Goal: Information Seeking & Learning: Learn about a topic

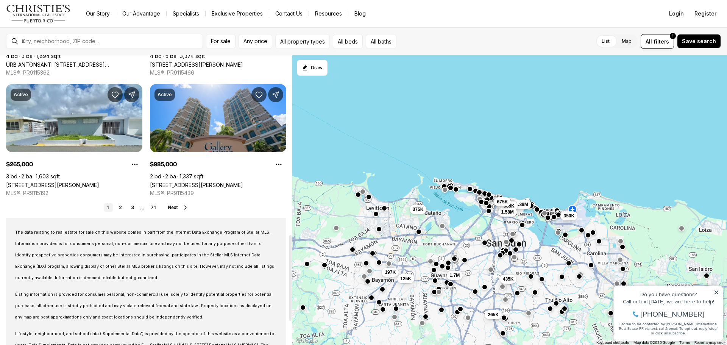
scroll to position [606, 0]
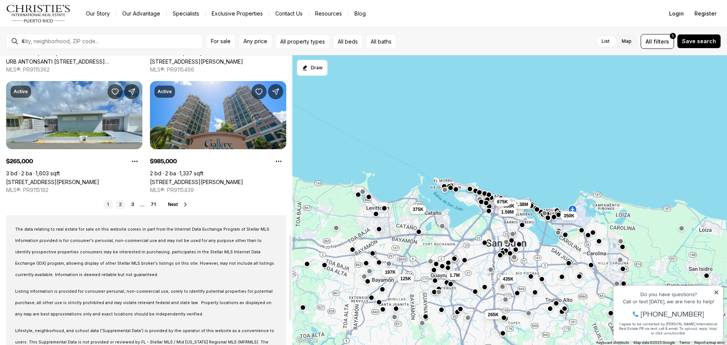
click at [122, 204] on link "2" at bounding box center [120, 204] width 9 height 9
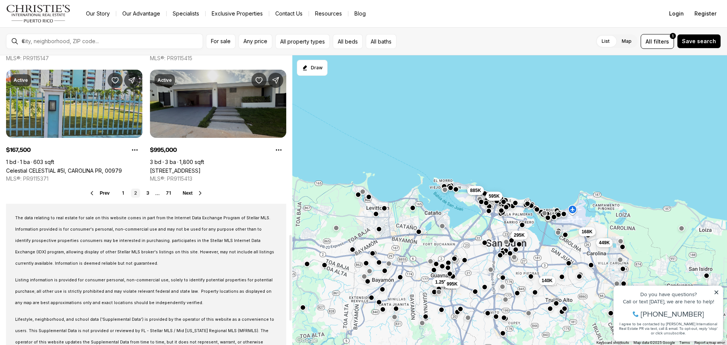
scroll to position [644, 0]
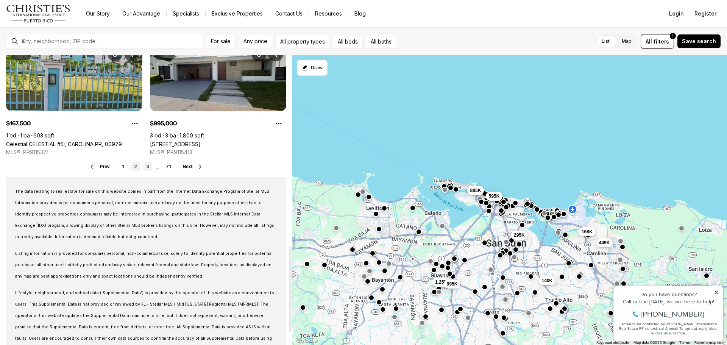
click at [149, 169] on link "3" at bounding box center [147, 166] width 9 height 9
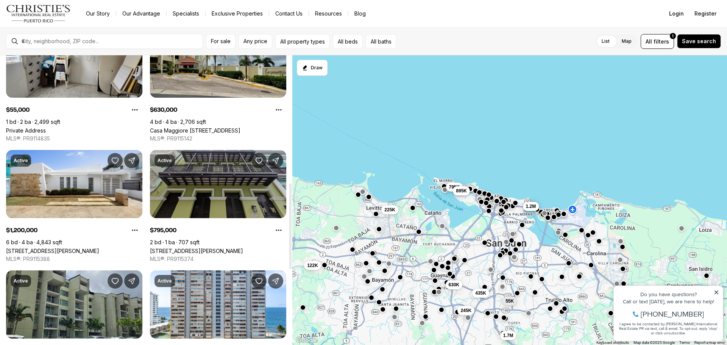
scroll to position [530, 0]
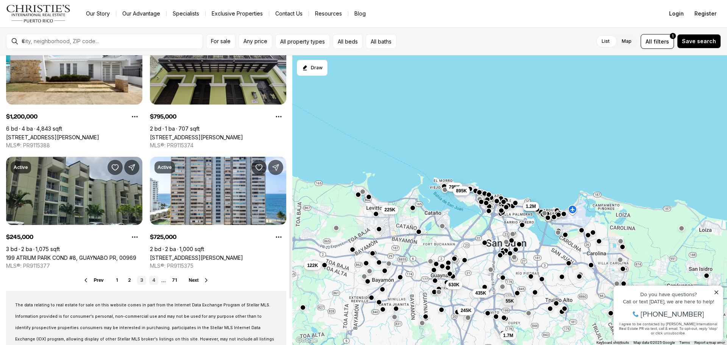
click at [150, 282] on link "4" at bounding box center [153, 280] width 9 height 9
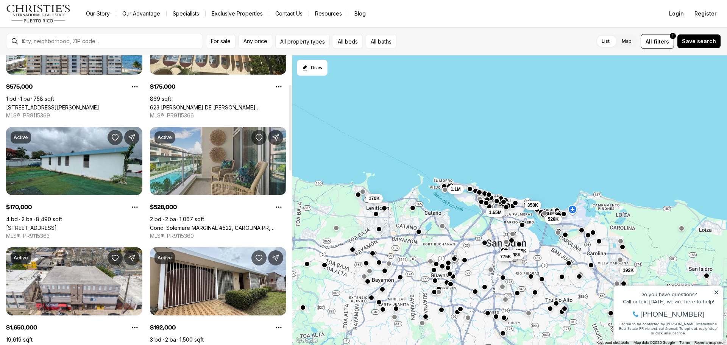
scroll to position [114, 0]
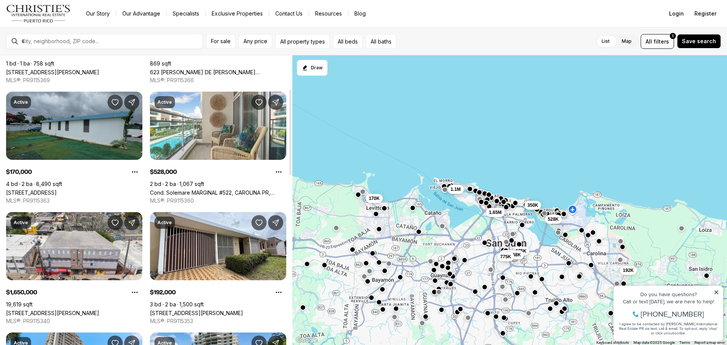
click at [57, 189] on link "3455 PASEO COSTA, TOA BAJA PR, 00949" at bounding box center [31, 192] width 51 height 6
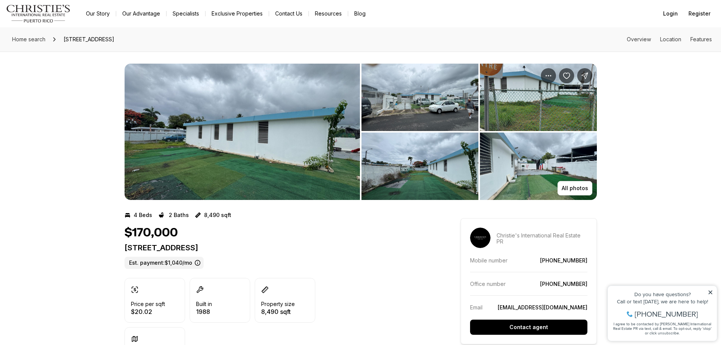
click at [411, 106] on img "View image gallery" at bounding box center [420, 97] width 117 height 67
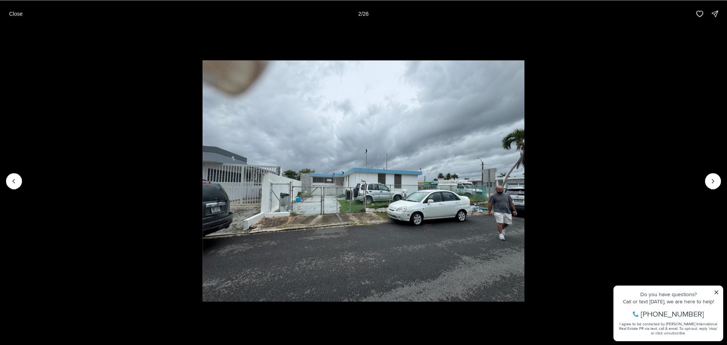
click at [18, 17] on p "Close" at bounding box center [16, 14] width 14 height 6
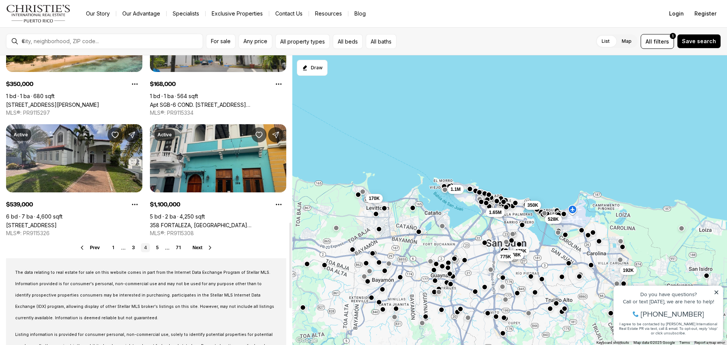
scroll to position [563, 0]
click at [156, 248] on link "5" at bounding box center [157, 247] width 9 height 9
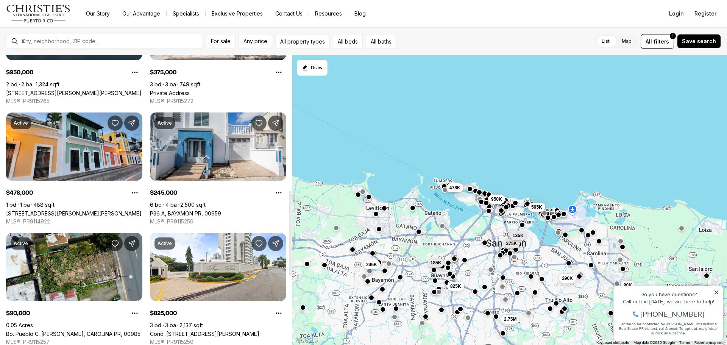
scroll to position [454, 0]
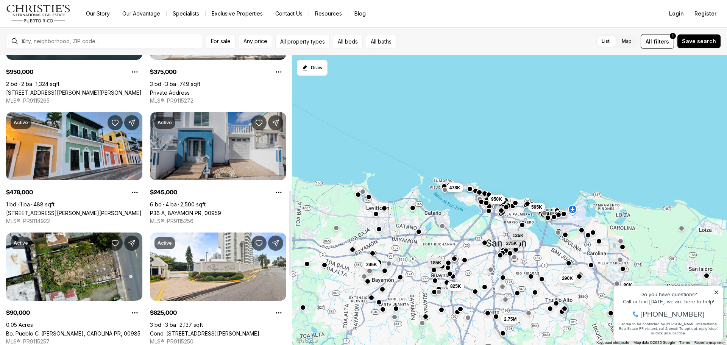
click at [205, 210] on link "P36 A, BAYAMON PR, 00959" at bounding box center [185, 213] width 71 height 6
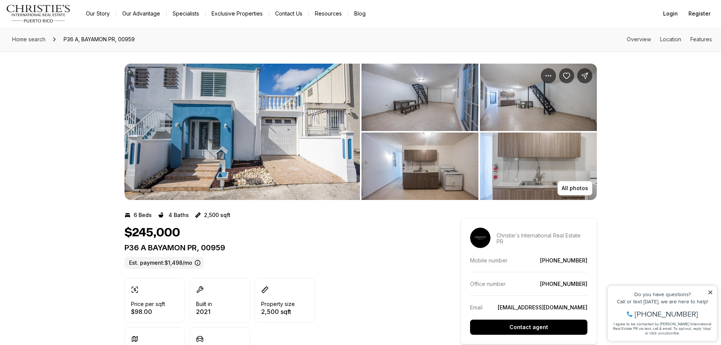
click at [423, 111] on img "View image gallery" at bounding box center [420, 97] width 117 height 67
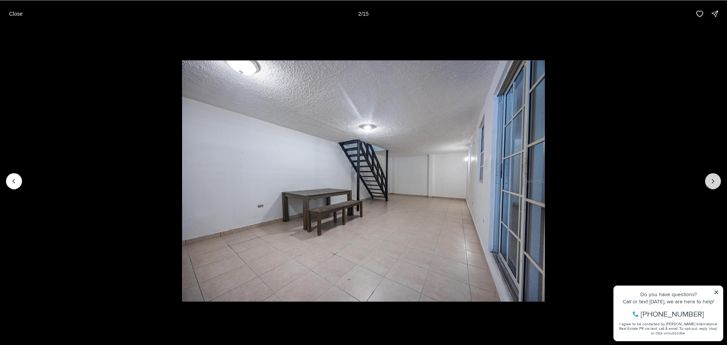
click at [718, 179] on button "Next slide" at bounding box center [713, 181] width 16 height 16
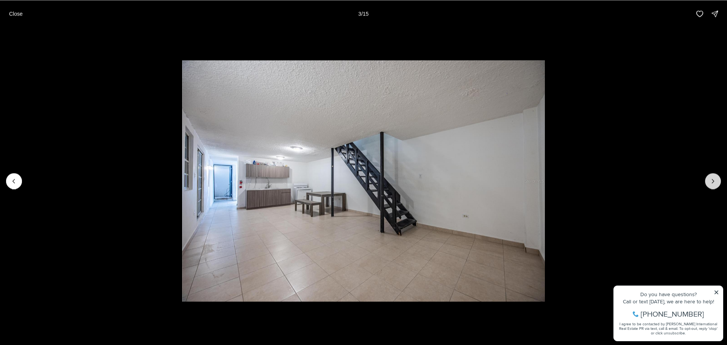
click at [718, 179] on button "Next slide" at bounding box center [713, 181] width 16 height 16
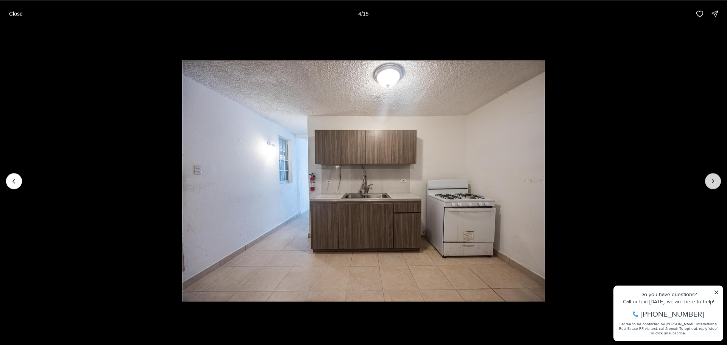
click at [718, 179] on button "Next slide" at bounding box center [713, 181] width 16 height 16
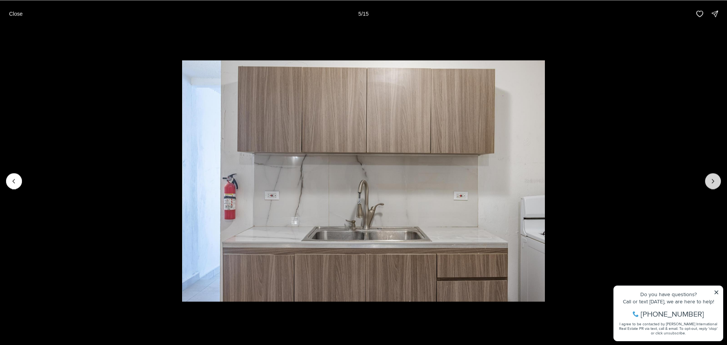
click at [718, 179] on button "Next slide" at bounding box center [713, 181] width 16 height 16
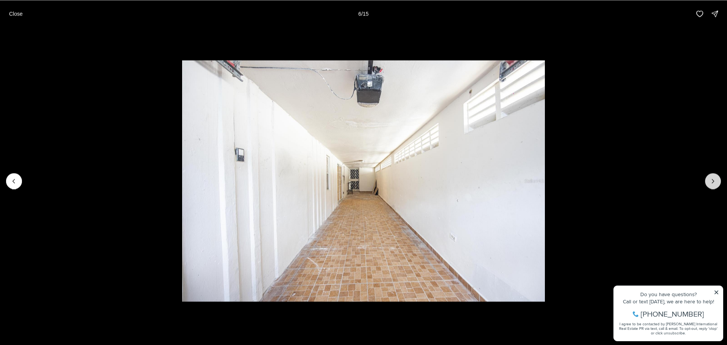
click at [718, 179] on button "Next slide" at bounding box center [713, 181] width 16 height 16
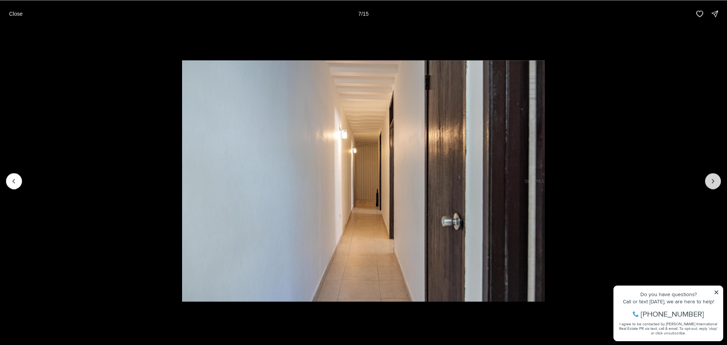
click at [718, 179] on button "Next slide" at bounding box center [713, 181] width 16 height 16
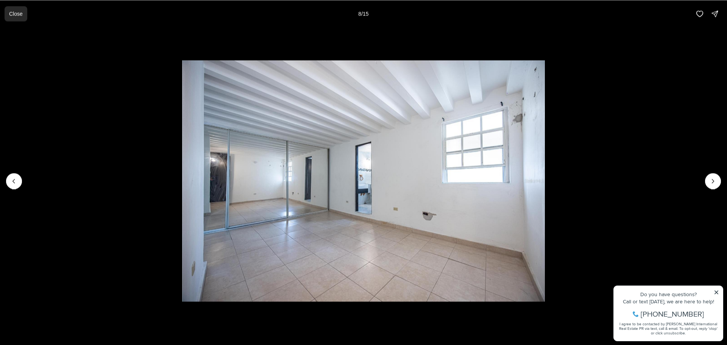
click at [14, 14] on p "Close" at bounding box center [16, 14] width 14 height 6
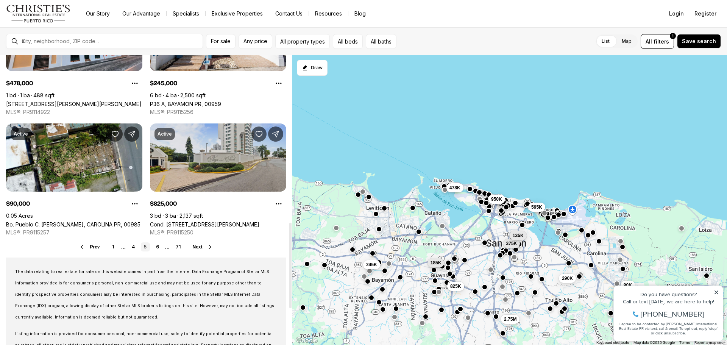
scroll to position [568, 0]
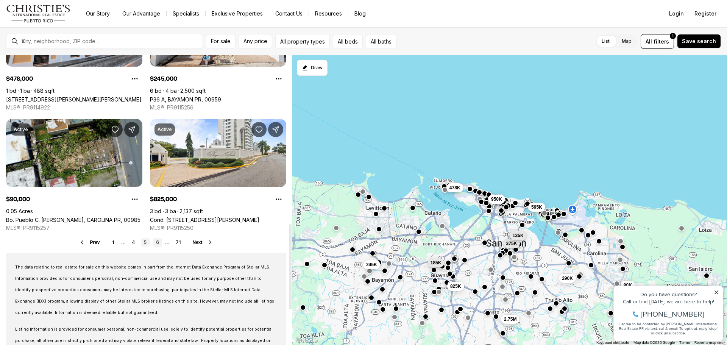
click at [157, 242] on link "6" at bounding box center [157, 242] width 9 height 9
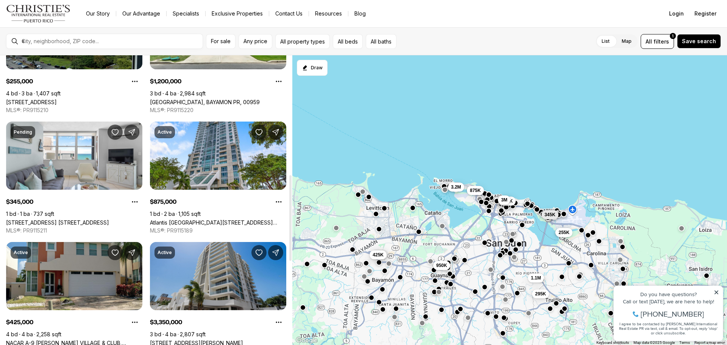
scroll to position [492, 0]
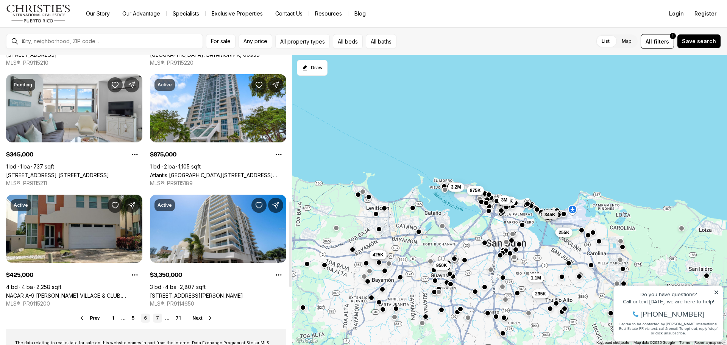
click at [158, 318] on link "7" at bounding box center [157, 318] width 9 height 9
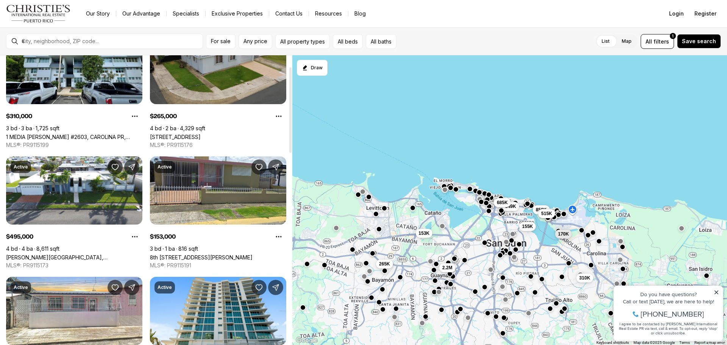
scroll to position [38, 0]
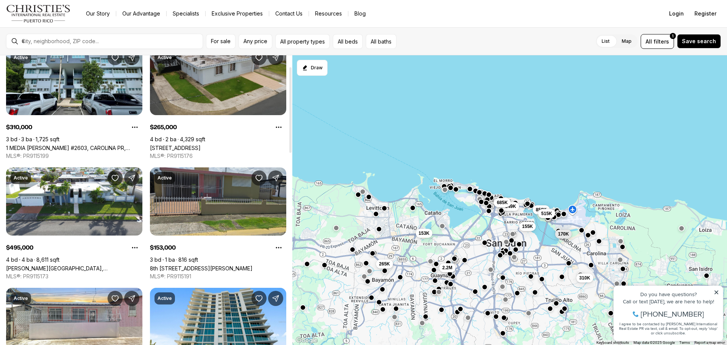
click at [194, 265] on link "8th [STREET_ADDRESS][PERSON_NAME]" at bounding box center [201, 268] width 103 height 6
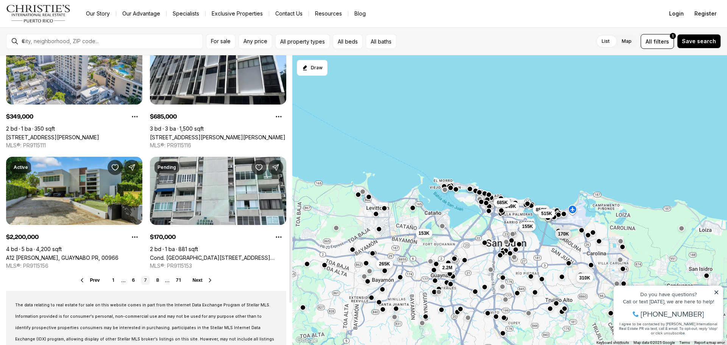
scroll to position [568, 0]
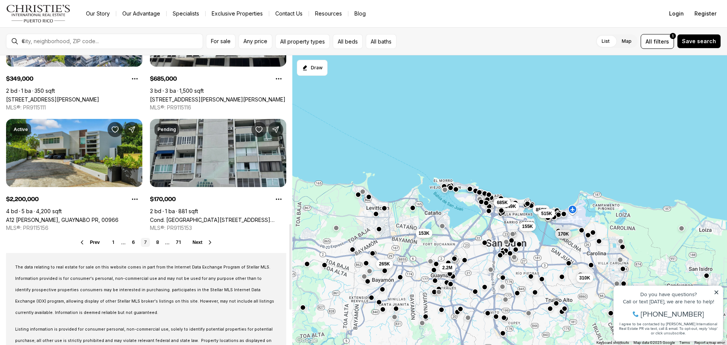
click at [232, 222] on link "Cond. Laguna Gardens 2 AVE. LAGUNA #8E, CAROLINA PR, 00979" at bounding box center [218, 220] width 136 height 6
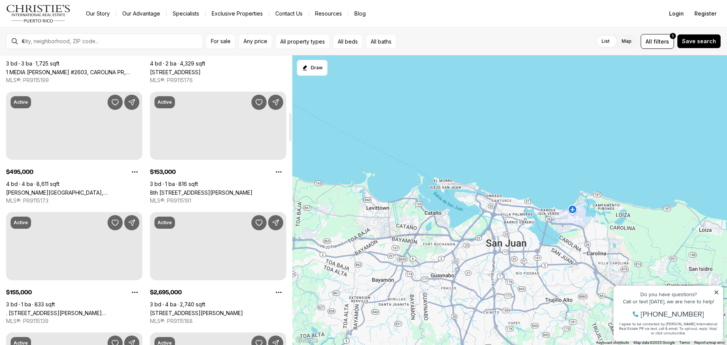
scroll to position [568, 0]
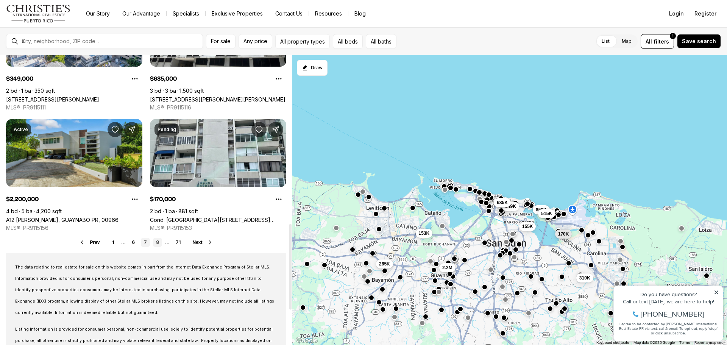
click at [159, 245] on link "8" at bounding box center [157, 242] width 9 height 9
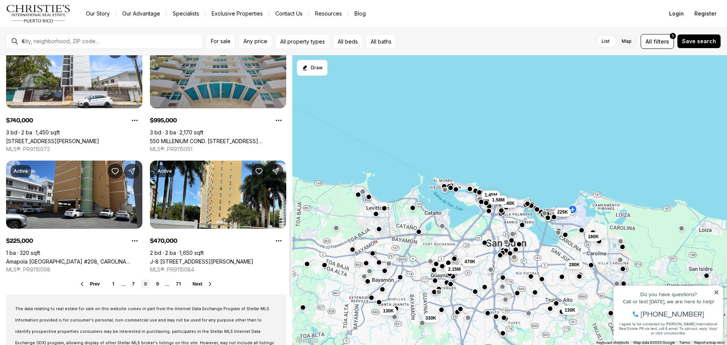
scroll to position [568, 0]
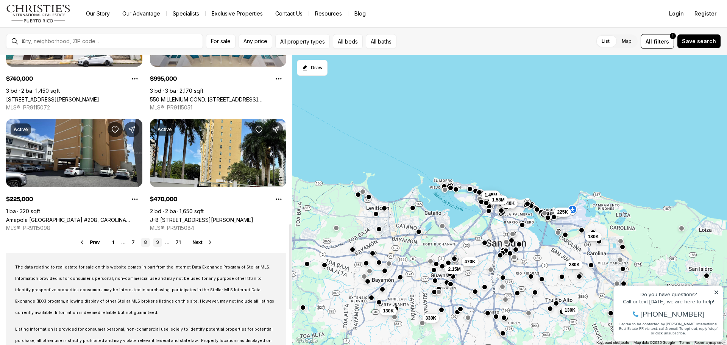
click at [158, 243] on link "9" at bounding box center [157, 242] width 9 height 9
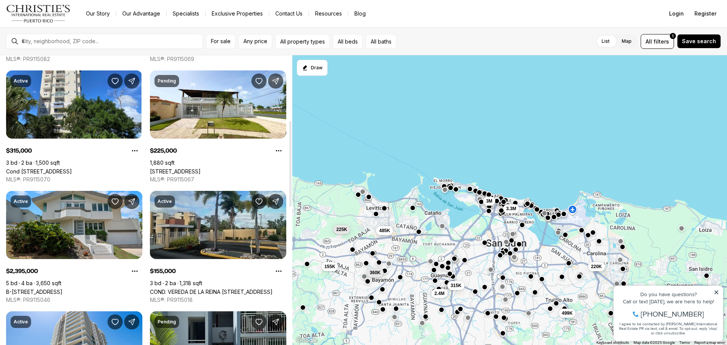
scroll to position [265, 0]
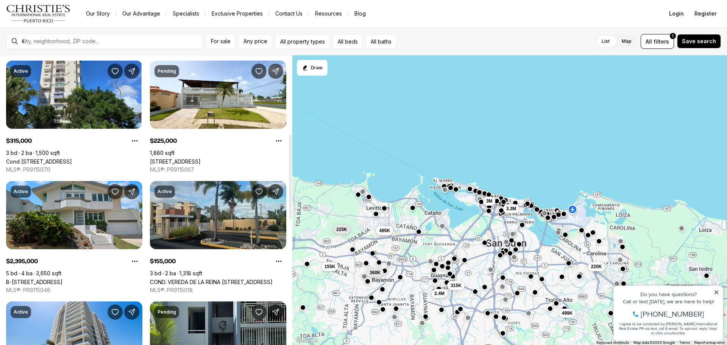
click at [223, 283] on link "COND. VEREDA DE LA REINA [STREET_ADDRESS]" at bounding box center [211, 282] width 123 height 6
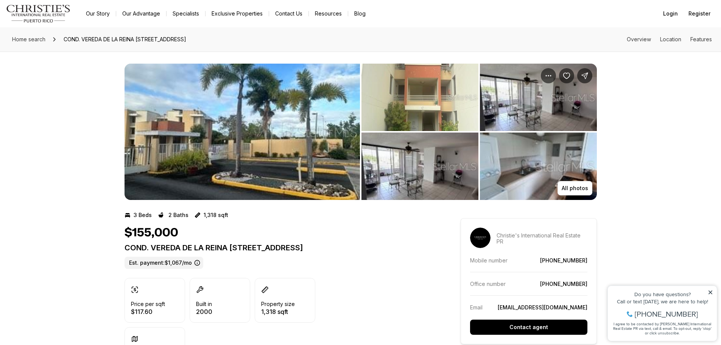
drag, startPoint x: 14, startPoint y: 1, endPoint x: 287, endPoint y: 131, distance: 301.8
click at [287, 131] on img "View image gallery" at bounding box center [243, 132] width 236 height 136
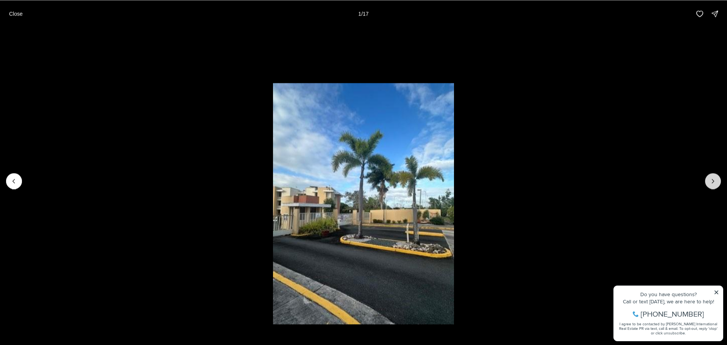
click at [716, 181] on icon "Next slide" at bounding box center [713, 181] width 8 height 8
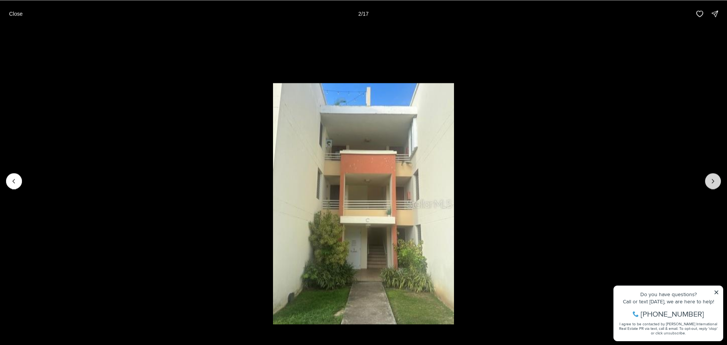
click at [716, 181] on icon "Next slide" at bounding box center [713, 181] width 8 height 8
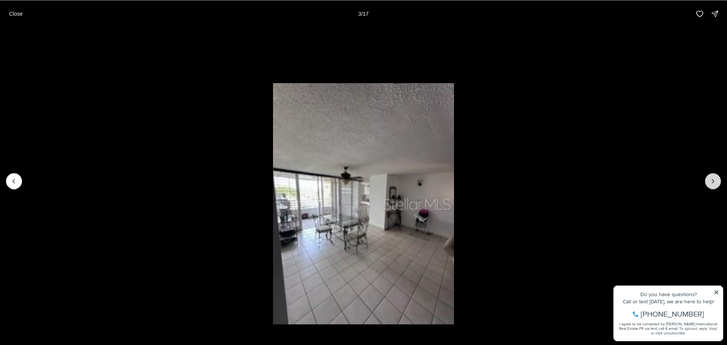
click at [716, 181] on icon "Next slide" at bounding box center [713, 181] width 8 height 8
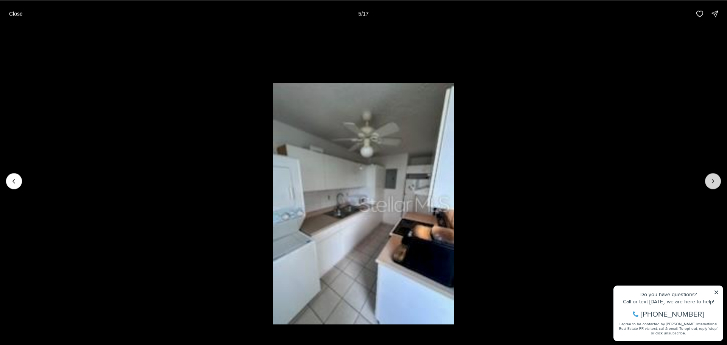
click at [716, 181] on icon "Next slide" at bounding box center [713, 181] width 8 height 8
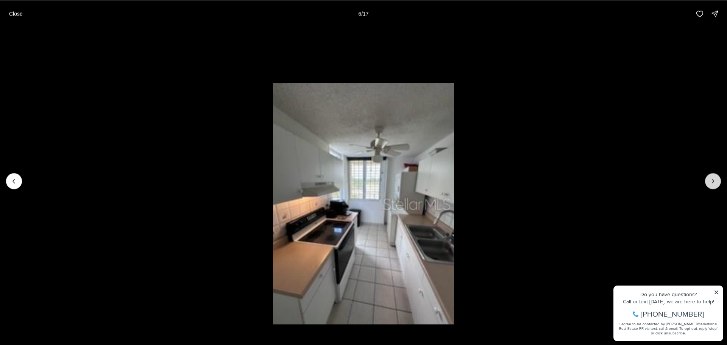
click at [716, 181] on icon "Next slide" at bounding box center [713, 181] width 8 height 8
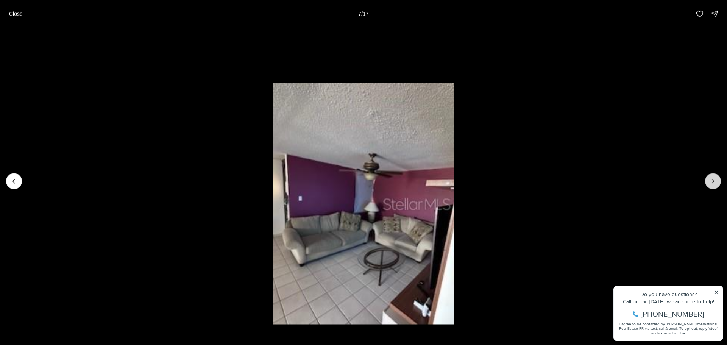
click at [716, 181] on icon "Next slide" at bounding box center [713, 181] width 8 height 8
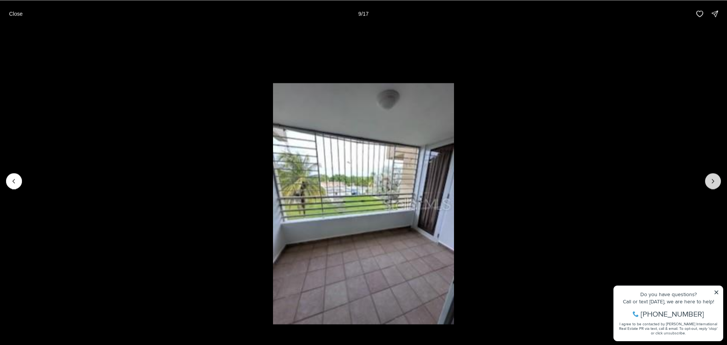
click at [716, 181] on icon "Next slide" at bounding box center [713, 181] width 8 height 8
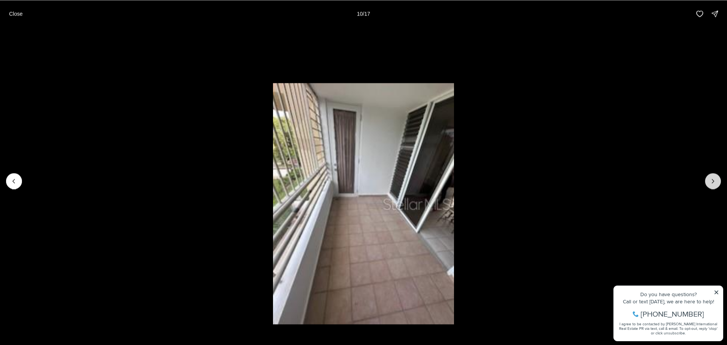
click at [716, 181] on icon "Next slide" at bounding box center [713, 181] width 8 height 8
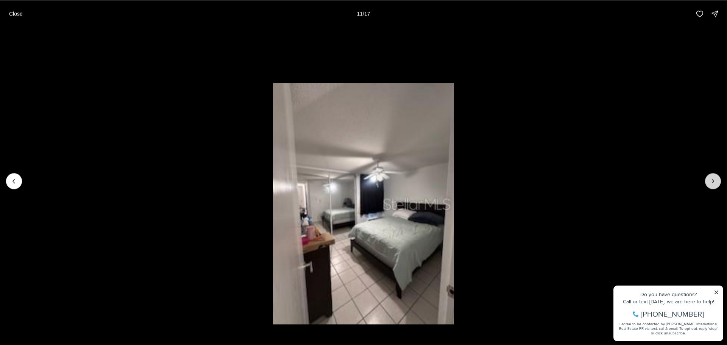
click at [716, 181] on icon "Next slide" at bounding box center [713, 181] width 8 height 8
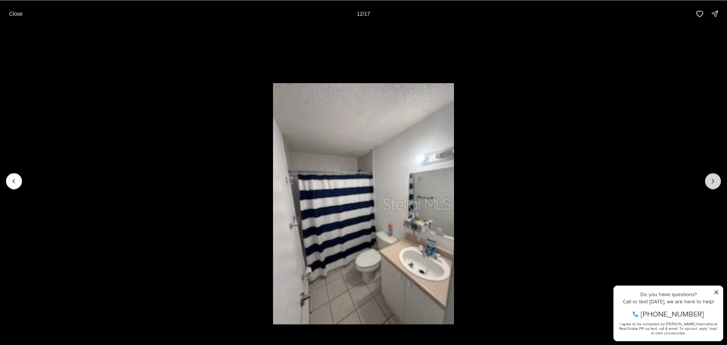
click at [716, 181] on icon "Next slide" at bounding box center [713, 181] width 8 height 8
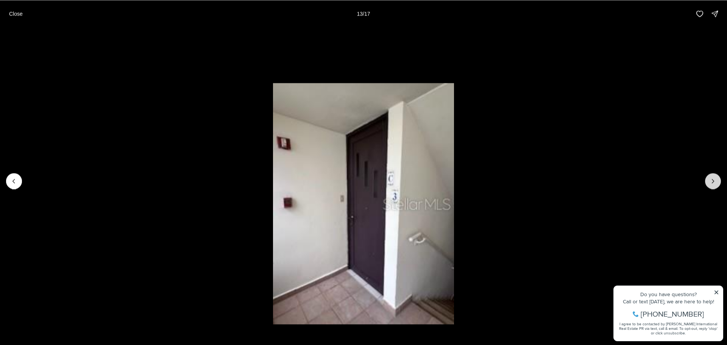
click at [716, 181] on icon "Next slide" at bounding box center [713, 181] width 8 height 8
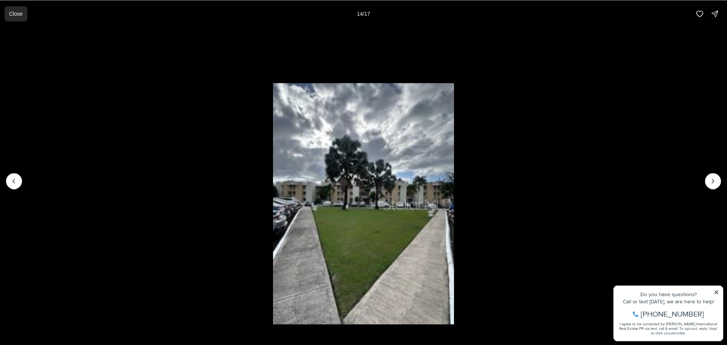
click at [18, 11] on p "Close" at bounding box center [16, 14] width 14 height 6
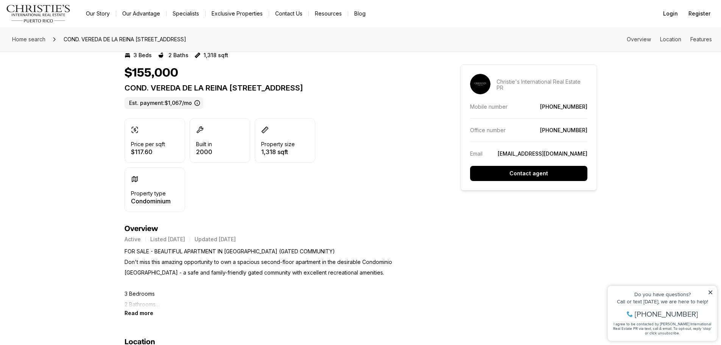
scroll to position [189, 0]
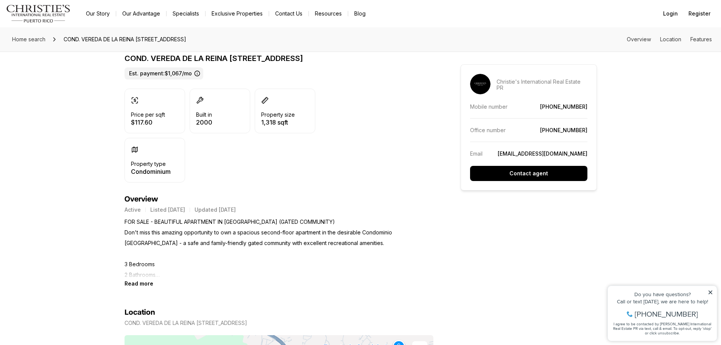
drag, startPoint x: 122, startPoint y: 262, endPoint x: 217, endPoint y: 262, distance: 94.3
click at [136, 284] on b "Read more" at bounding box center [139, 283] width 29 height 6
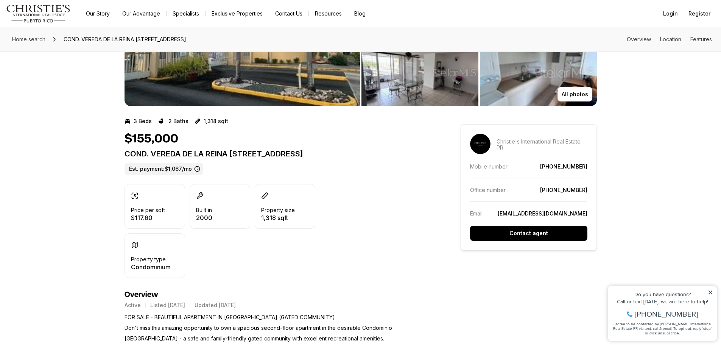
scroll to position [76, 0]
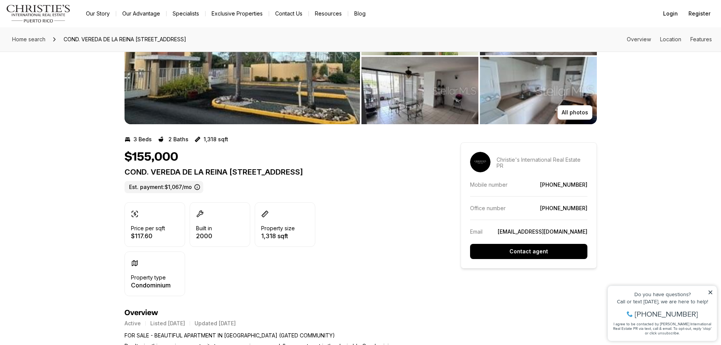
drag, startPoint x: 310, startPoint y: 172, endPoint x: 387, endPoint y: 170, distance: 77.6
click at [387, 170] on p "COND. VEREDA DE LA REINA CALLE COLINAS DE PLATA #C-3 TOA ALTA PR, 00953" at bounding box center [279, 171] width 309 height 9
click at [371, 215] on div "Price per sqft $117.60 Built in 2000 Property size 1,318 sqft Property type Con…" at bounding box center [279, 249] width 309 height 94
drag, startPoint x: 426, startPoint y: 172, endPoint x: 216, endPoint y: 175, distance: 209.8
click at [216, 175] on p "COND. VEREDA DE LA REINA CALLE COLINAS DE PLATA #C-3 TOA ALTA PR, 00953" at bounding box center [279, 171] width 309 height 9
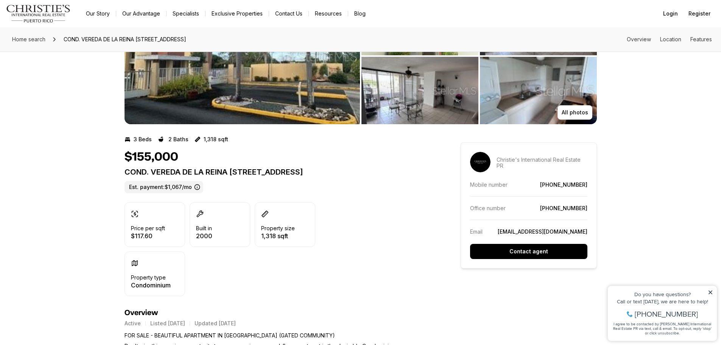
click at [430, 173] on p "COND. VEREDA DE LA REINA CALLE COLINAS DE PLATA #C-3 TOA ALTA PR, 00953" at bounding box center [279, 171] width 309 height 9
drag, startPoint x: 430, startPoint y: 171, endPoint x: 131, endPoint y: 174, distance: 299.5
click at [392, 214] on div "Price per sqft $117.60 Built in 2000 Property size 1,318 sqft Property type Con…" at bounding box center [279, 249] width 309 height 94
drag, startPoint x: 430, startPoint y: 172, endPoint x: 124, endPoint y: 172, distance: 306.0
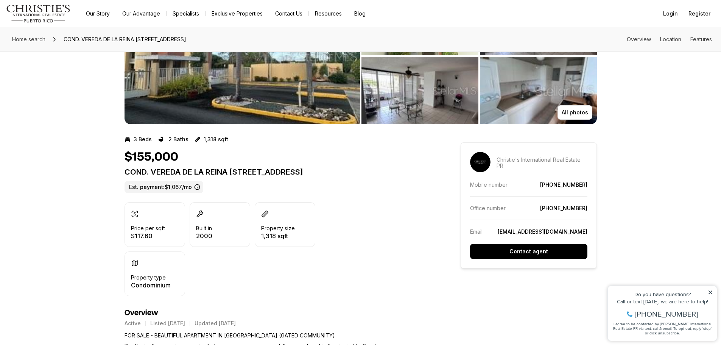
copy p "COND. VEREDA DE LA REINA CALLE COLINAS DE PLATA #C-3 TOA ALTA PR, 00953"
click at [371, 244] on div "Price per sqft $117.60 Built in 2000 Property size 1,318 sqft Property type Con…" at bounding box center [279, 249] width 309 height 94
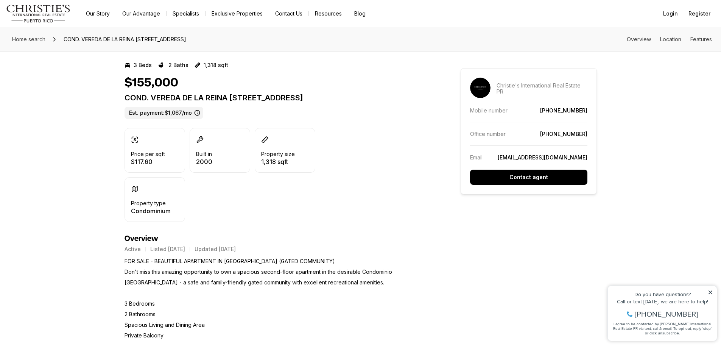
scroll to position [151, 0]
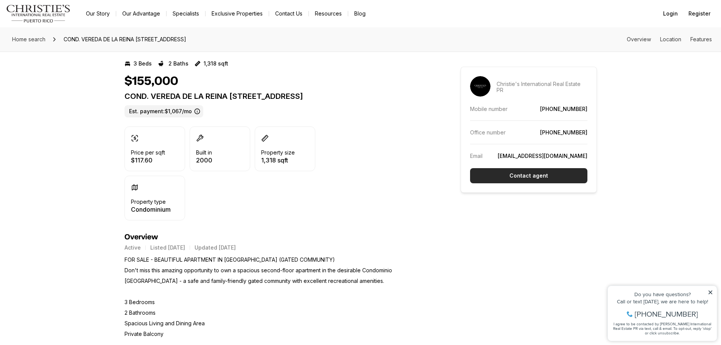
click at [537, 179] on button "Contact agent" at bounding box center [528, 175] width 117 height 15
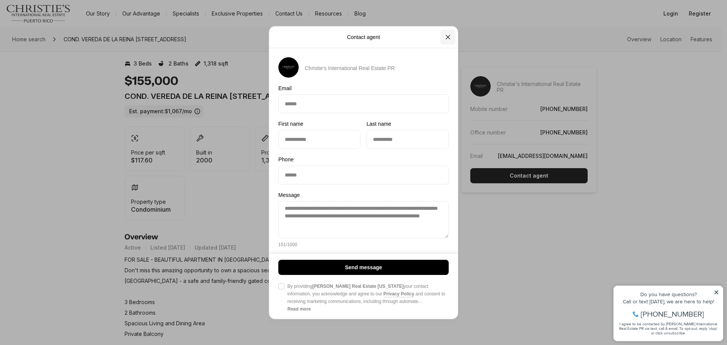
click at [446, 37] on icon "Close" at bounding box center [448, 37] width 8 height 8
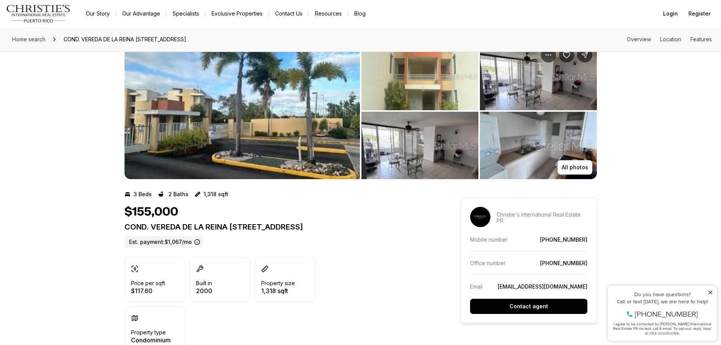
scroll to position [38, 0]
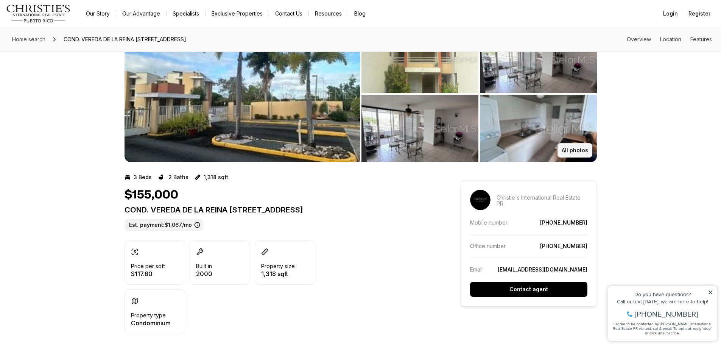
click at [566, 147] on button "All photos" at bounding box center [575, 150] width 35 height 14
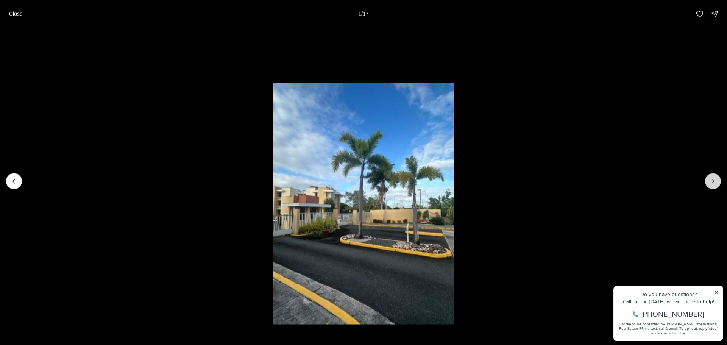
click at [709, 184] on icon "Next slide" at bounding box center [713, 181] width 8 height 8
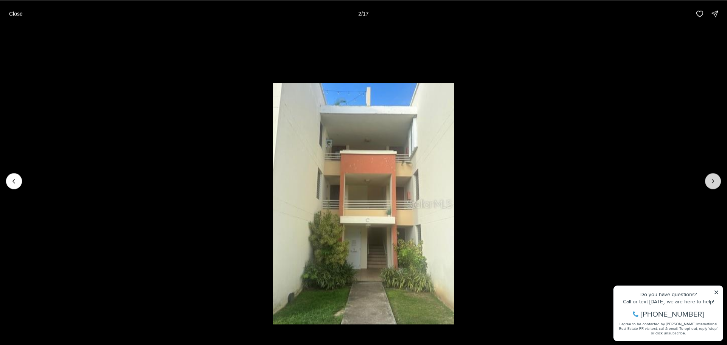
click at [709, 183] on icon "Next slide" at bounding box center [713, 181] width 8 height 8
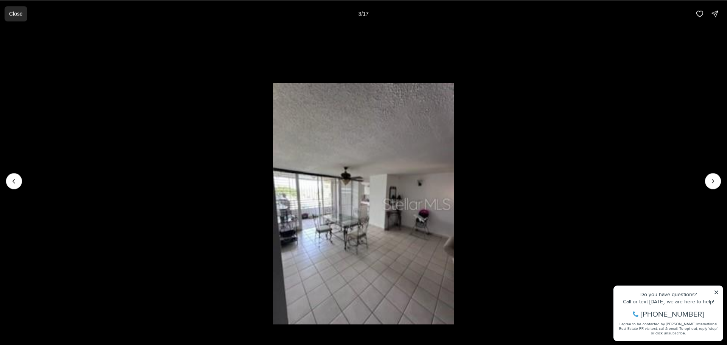
click at [15, 14] on p "Close" at bounding box center [16, 14] width 14 height 6
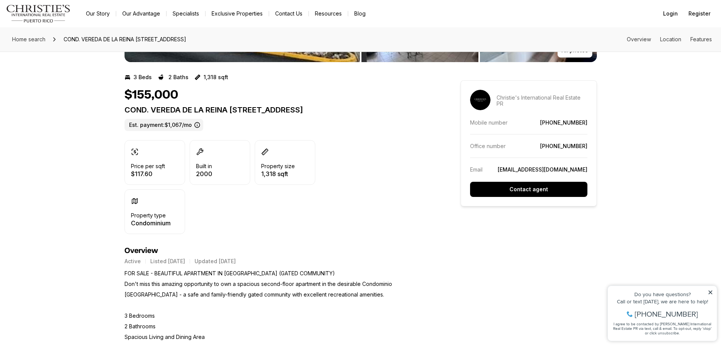
scroll to position [151, 0]
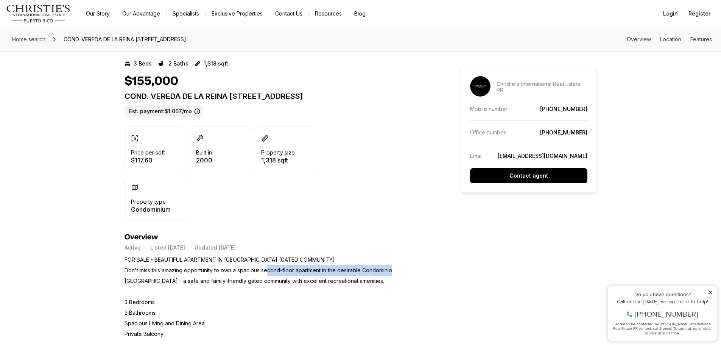
drag, startPoint x: 268, startPoint y: 272, endPoint x: 395, endPoint y: 268, distance: 126.2
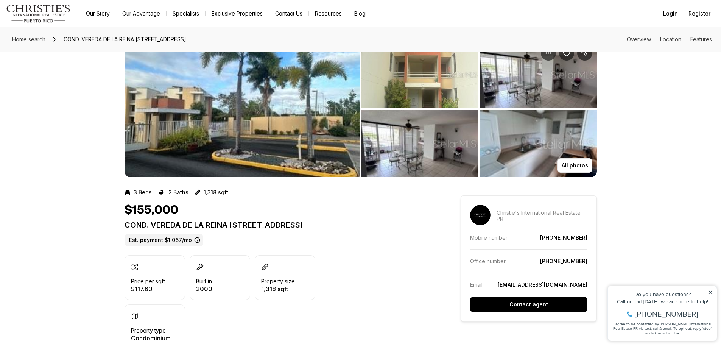
scroll to position [0, 0]
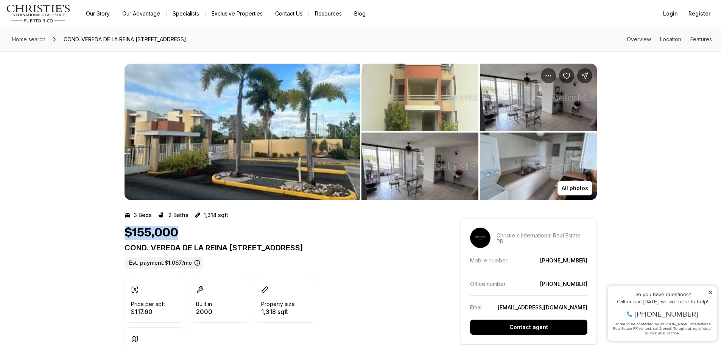
drag, startPoint x: 109, startPoint y: 230, endPoint x: 341, endPoint y: 228, distance: 232.1
click at [440, 93] on img "View image gallery" at bounding box center [420, 97] width 117 height 67
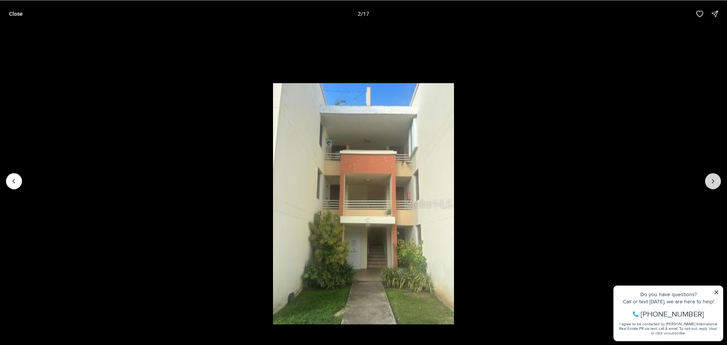
click at [712, 182] on icon "Next slide" at bounding box center [713, 181] width 8 height 8
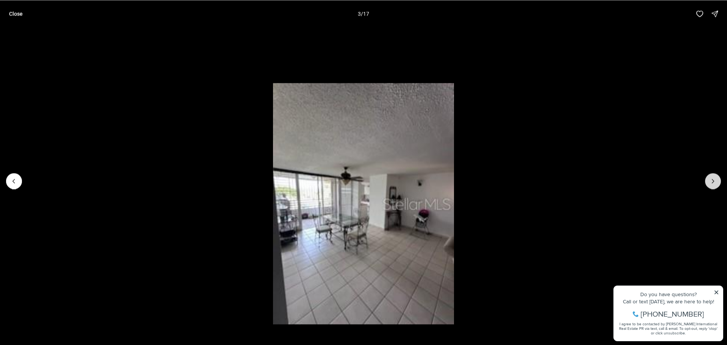
click at [712, 182] on icon "Next slide" at bounding box center [713, 181] width 8 height 8
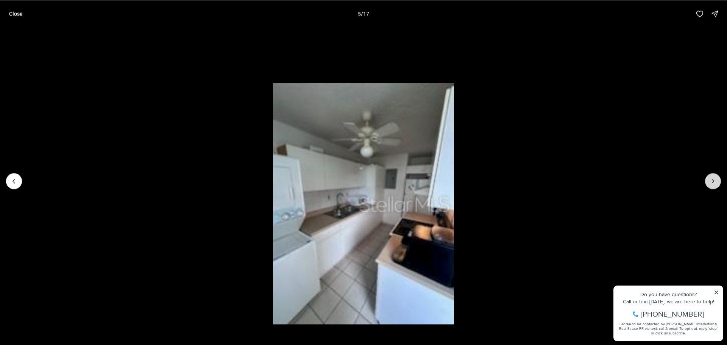
click at [712, 182] on icon "Next slide" at bounding box center [713, 181] width 8 height 8
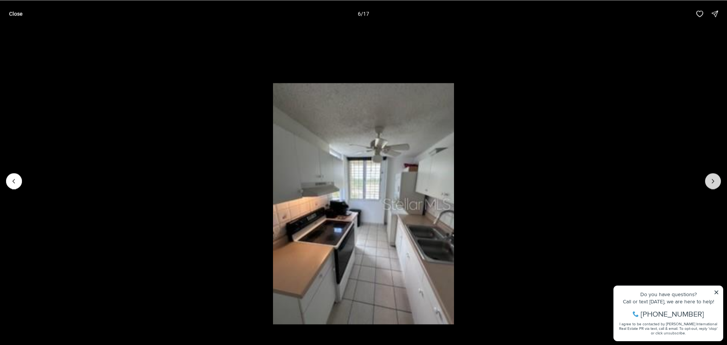
click at [712, 182] on icon "Next slide" at bounding box center [713, 181] width 8 height 8
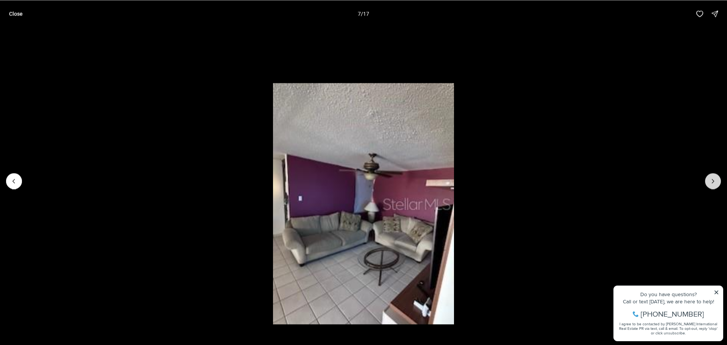
click at [712, 182] on icon "Next slide" at bounding box center [713, 181] width 8 height 8
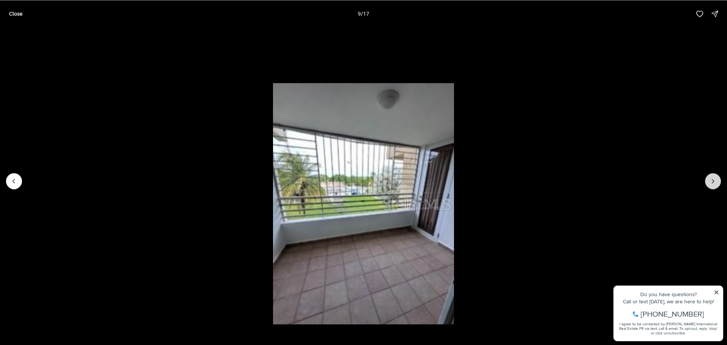
click at [712, 182] on icon "Next slide" at bounding box center [713, 181] width 8 height 8
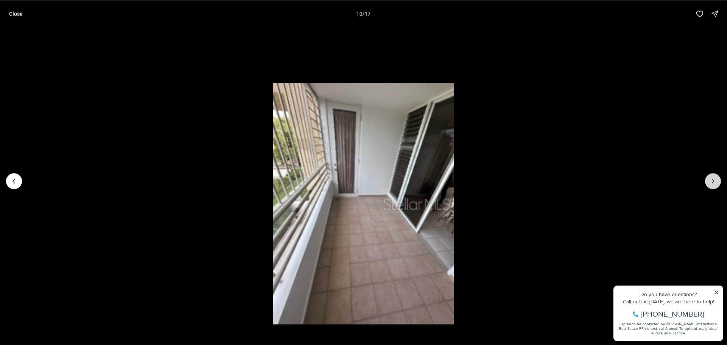
click at [712, 182] on icon "Next slide" at bounding box center [713, 181] width 8 height 8
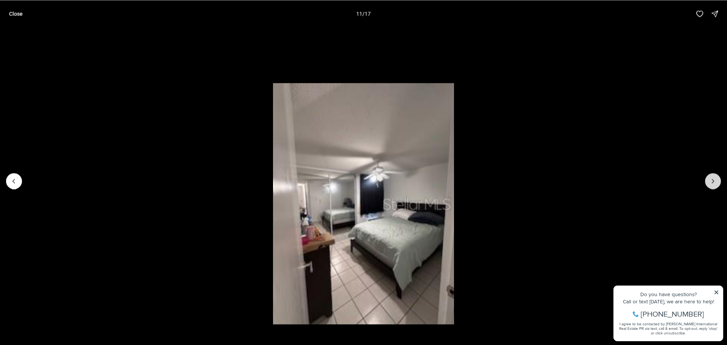
click at [712, 182] on icon "Next slide" at bounding box center [713, 181] width 8 height 8
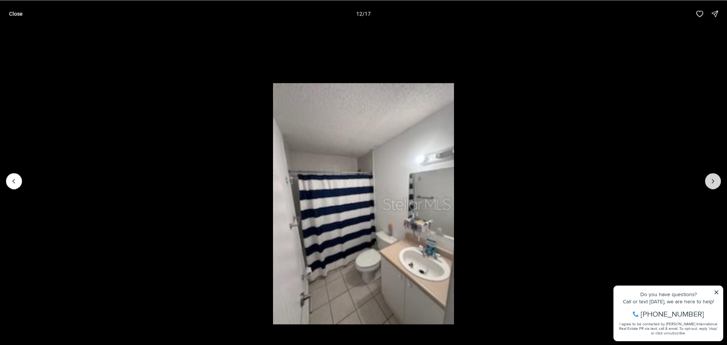
click at [712, 182] on icon "Next slide" at bounding box center [713, 181] width 8 height 8
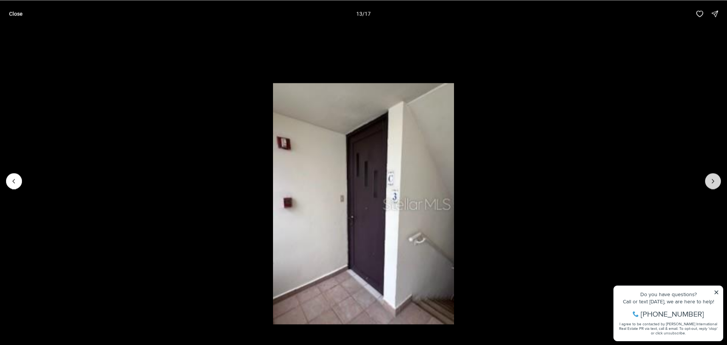
click at [712, 182] on icon "Next slide" at bounding box center [713, 181] width 8 height 8
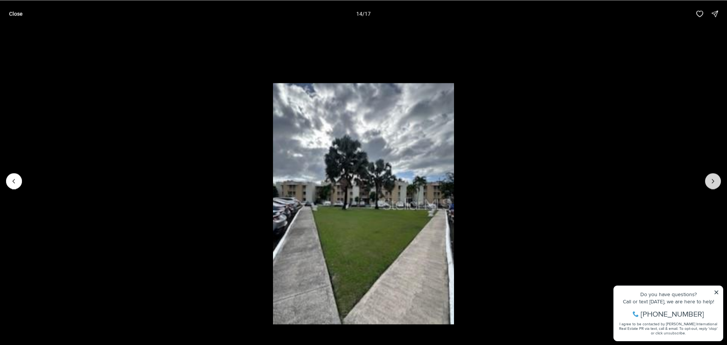
click at [712, 182] on icon "Next slide" at bounding box center [713, 181] width 8 height 8
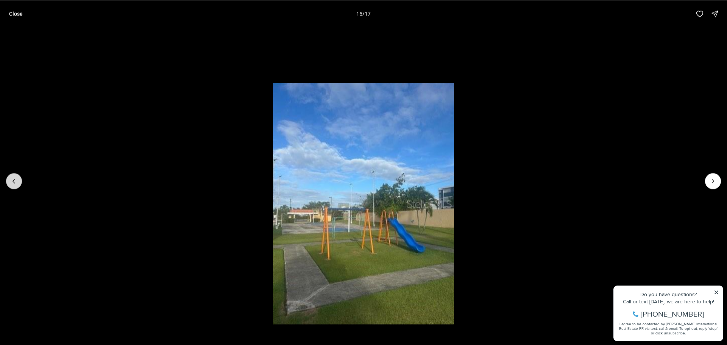
click at [20, 182] on button "Previous slide" at bounding box center [14, 181] width 16 height 16
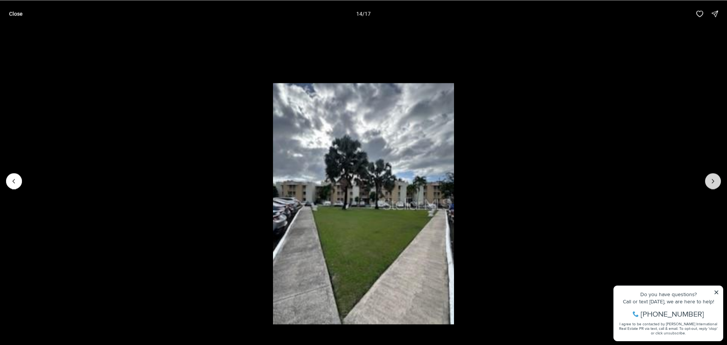
click at [715, 183] on icon "Next slide" at bounding box center [713, 181] width 8 height 8
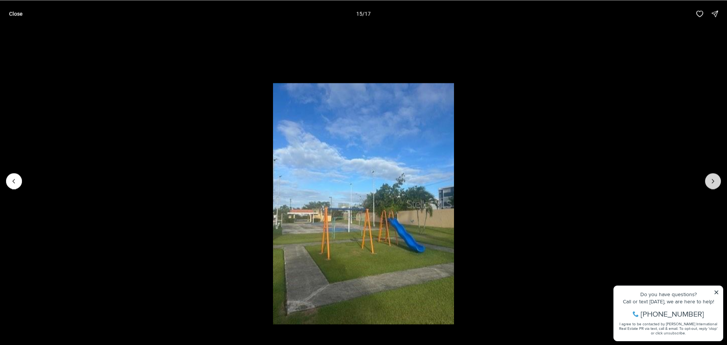
click at [715, 183] on icon "Next slide" at bounding box center [713, 181] width 8 height 8
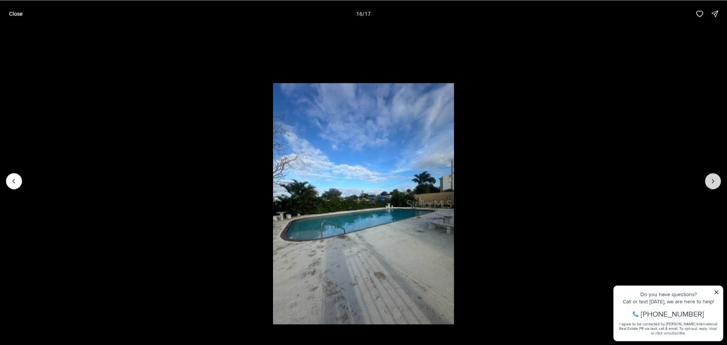
click at [715, 183] on icon "Next slide" at bounding box center [713, 181] width 8 height 8
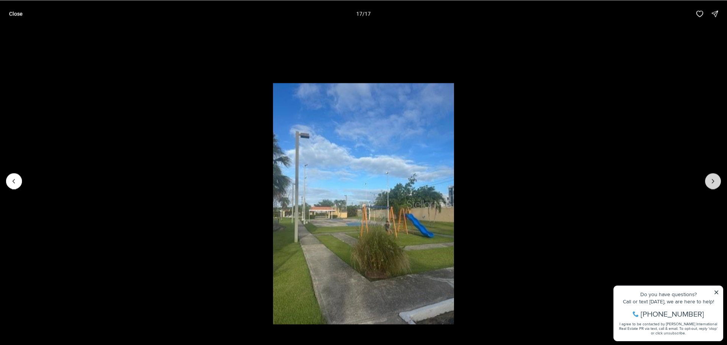
click at [715, 183] on div at bounding box center [713, 181] width 16 height 16
click at [714, 183] on div at bounding box center [713, 181] width 16 height 16
click at [9, 178] on button "Previous slide" at bounding box center [14, 181] width 16 height 16
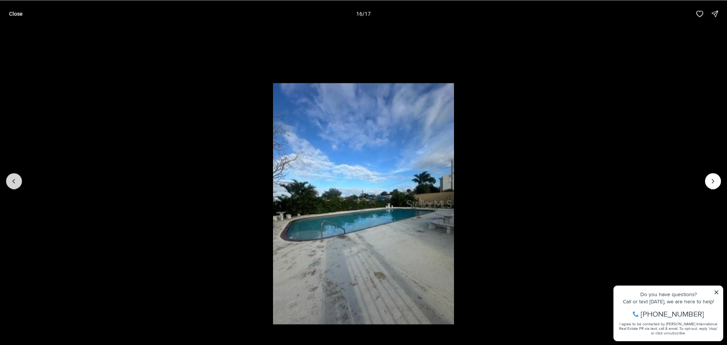
click at [9, 180] on button "Previous slide" at bounding box center [14, 181] width 16 height 16
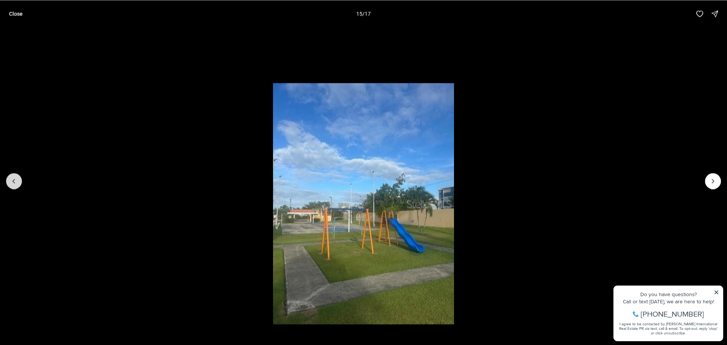
click at [9, 180] on button "Previous slide" at bounding box center [14, 181] width 16 height 16
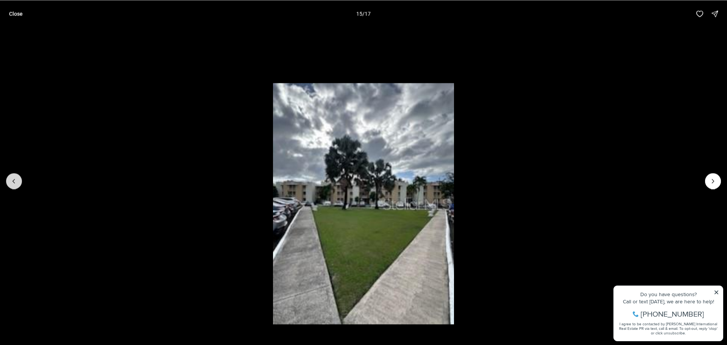
click at [9, 180] on button "Previous slide" at bounding box center [14, 181] width 16 height 16
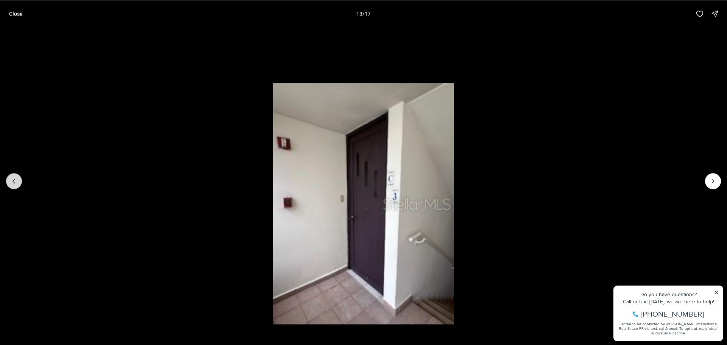
click at [9, 180] on button "Previous slide" at bounding box center [14, 181] width 16 height 16
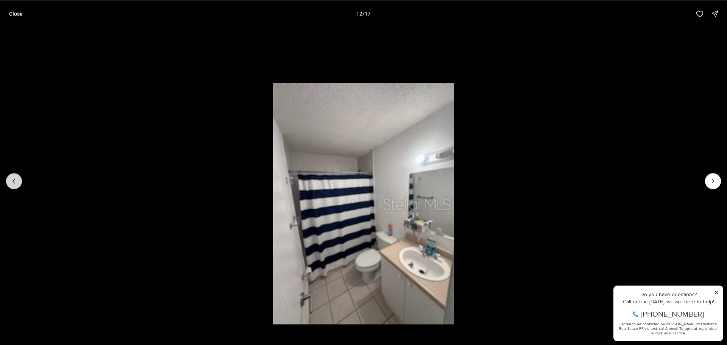
click at [9, 180] on button "Previous slide" at bounding box center [14, 181] width 16 height 16
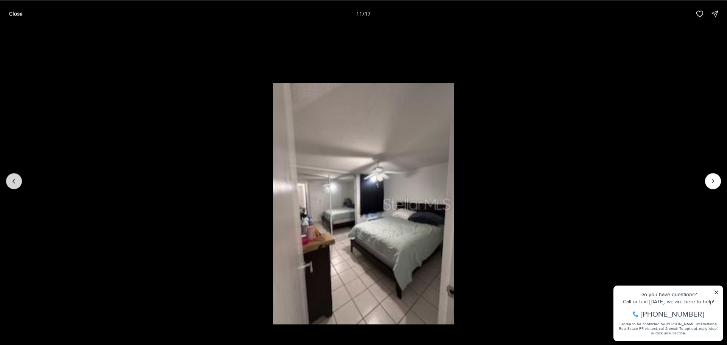
click at [9, 180] on button "Previous slide" at bounding box center [14, 181] width 16 height 16
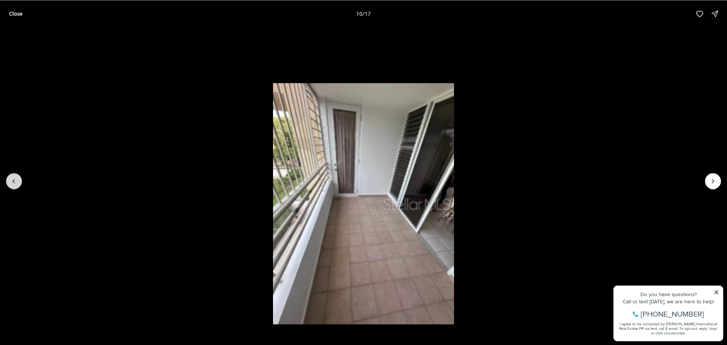
click at [9, 180] on button "Previous slide" at bounding box center [14, 181] width 16 height 16
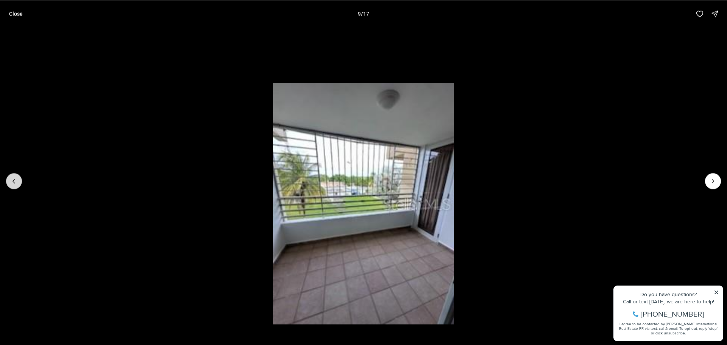
click at [9, 180] on button "Previous slide" at bounding box center [14, 181] width 16 height 16
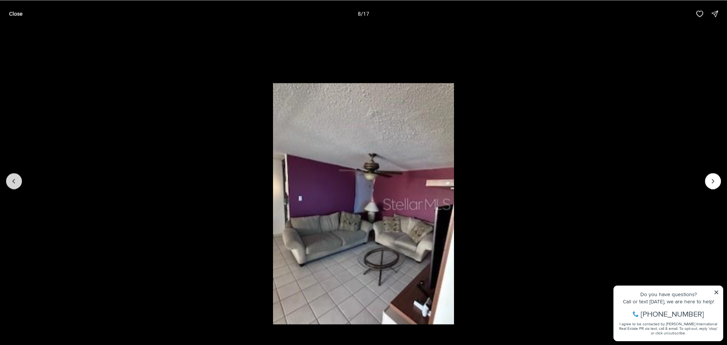
click at [12, 182] on icon "Previous slide" at bounding box center [14, 181] width 8 height 8
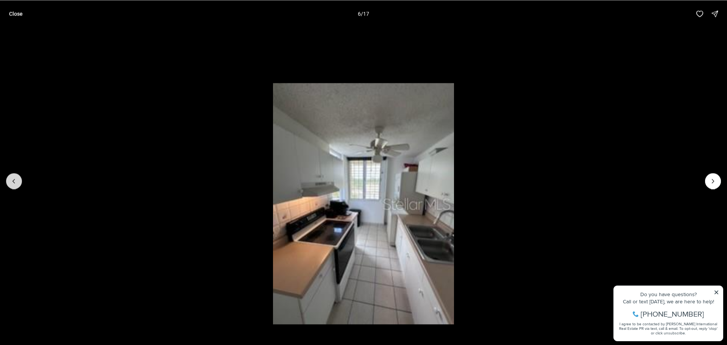
click at [12, 182] on icon "Previous slide" at bounding box center [14, 181] width 8 height 8
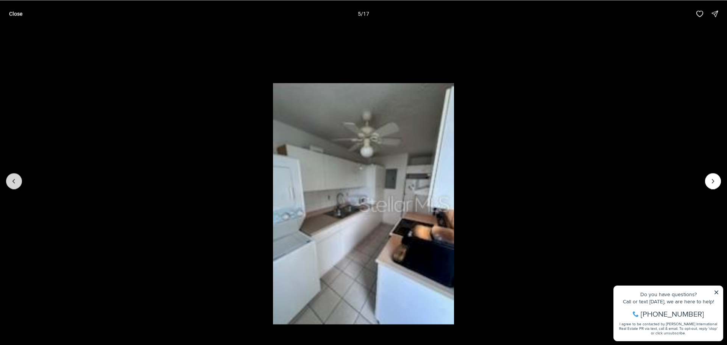
click at [12, 182] on icon "Previous slide" at bounding box center [14, 181] width 8 height 8
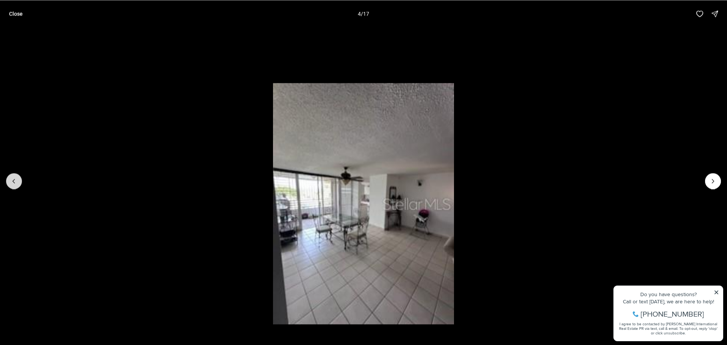
click at [12, 182] on icon "Previous slide" at bounding box center [14, 181] width 8 height 8
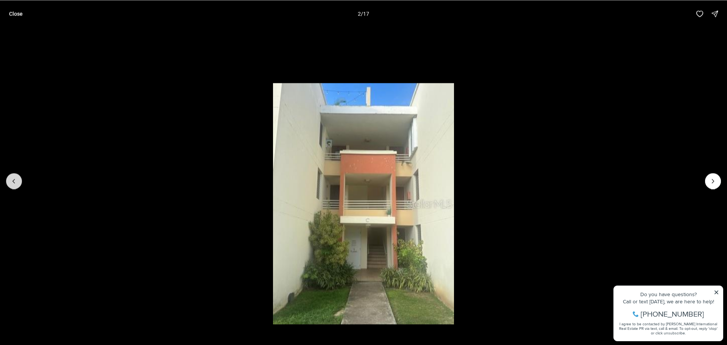
click at [10, 180] on button "Previous slide" at bounding box center [14, 181] width 16 height 16
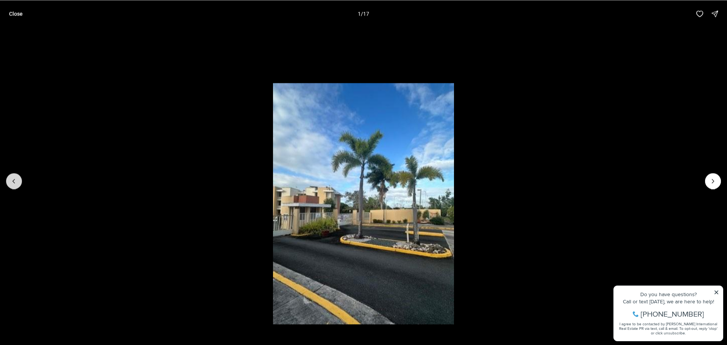
click at [10, 180] on div at bounding box center [14, 181] width 16 height 16
click at [14, 15] on p "Close" at bounding box center [16, 14] width 14 height 6
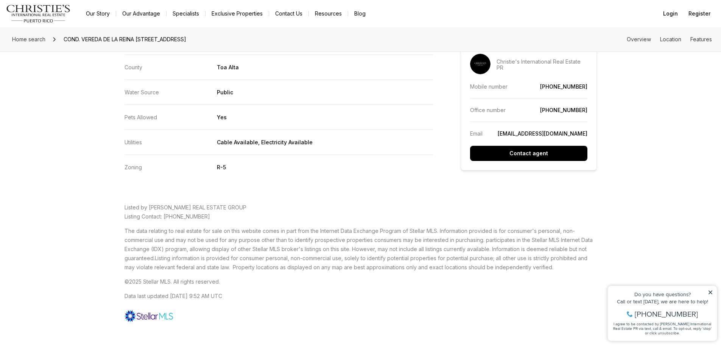
scroll to position [1704, 0]
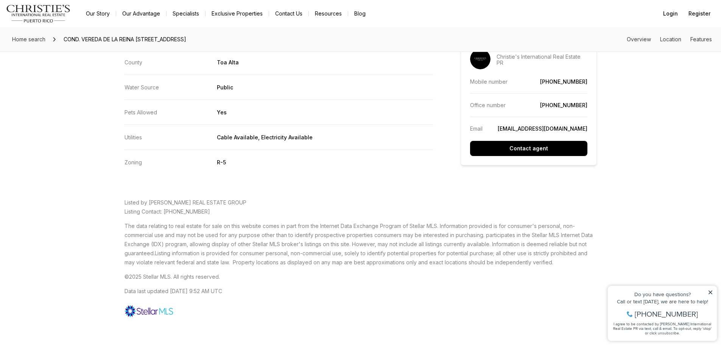
click at [314, 297] on p "Data last updated 8/15/2025, 9:52 AM UTC" at bounding box center [361, 303] width 473 height 33
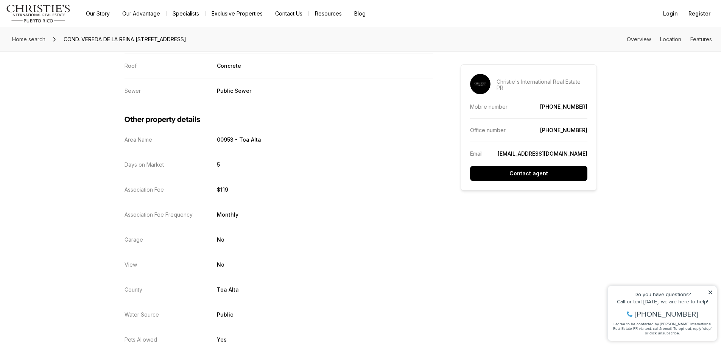
scroll to position [1439, 0]
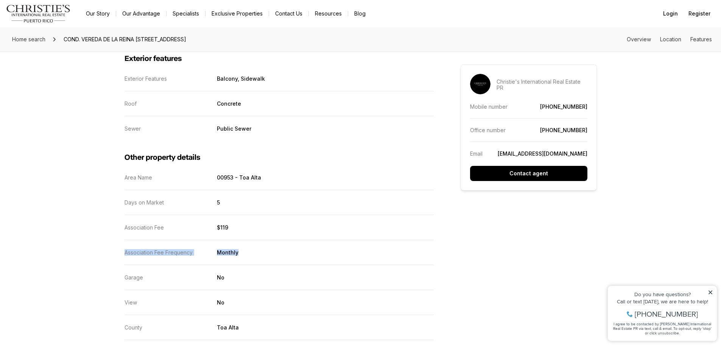
drag, startPoint x: 126, startPoint y: 254, endPoint x: 278, endPoint y: 245, distance: 151.7
click at [278, 245] on dl "Area Name 00953 - Toa Alta Days on Market 5 Association Fee $119 Association Fe…" at bounding box center [279, 302] width 309 height 256
drag, startPoint x: 238, startPoint y: 226, endPoint x: 112, endPoint y: 228, distance: 125.7
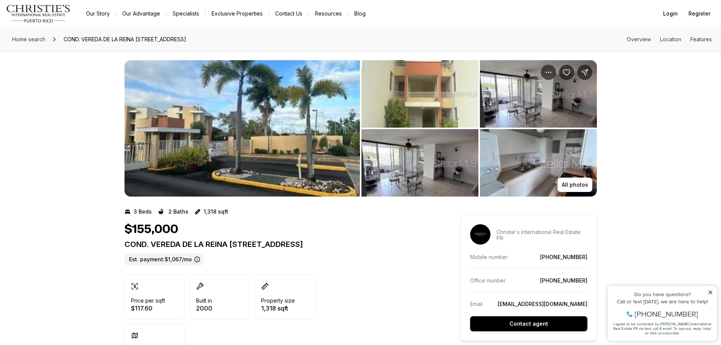
scroll to position [0, 0]
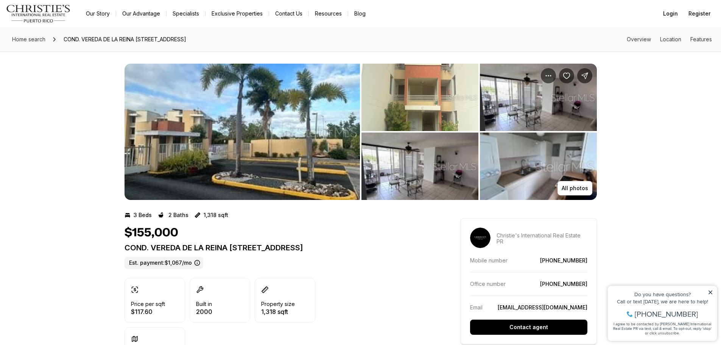
click at [408, 89] on img "View image gallery" at bounding box center [420, 97] width 117 height 67
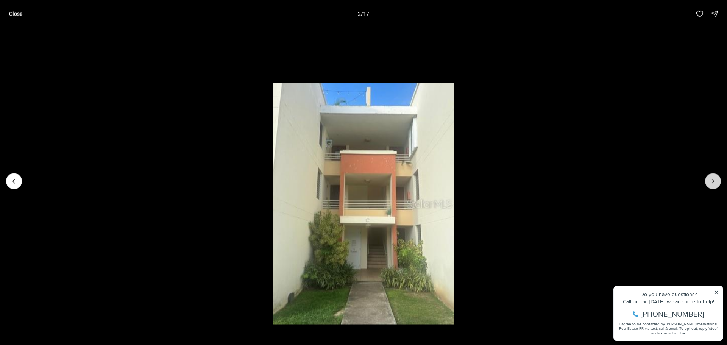
click at [711, 180] on icon "Next slide" at bounding box center [713, 181] width 8 height 8
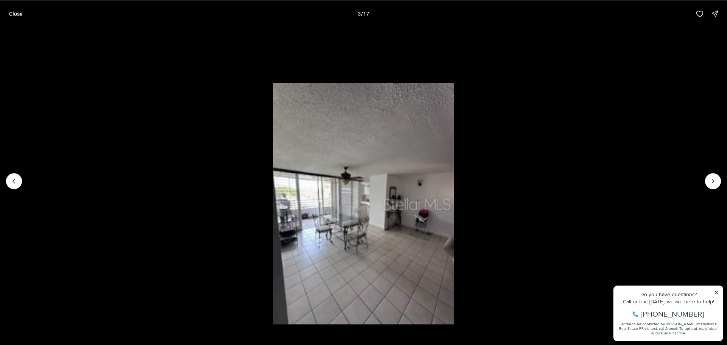
drag, startPoint x: 714, startPoint y: 182, endPoint x: 594, endPoint y: 245, distance: 135.5
click at [581, 254] on div at bounding box center [363, 180] width 727 height 307
click at [712, 183] on icon "Next slide" at bounding box center [713, 181] width 2 height 4
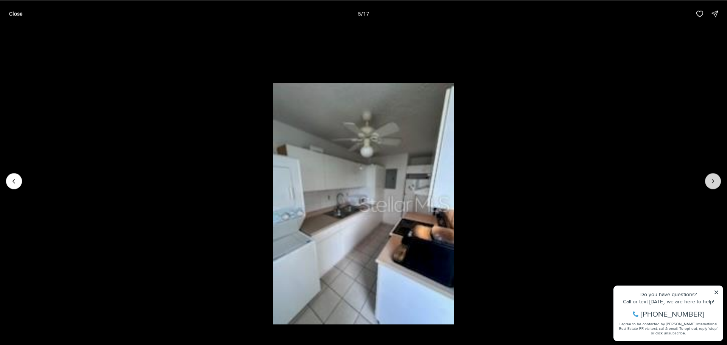
click at [709, 182] on icon "Next slide" at bounding box center [713, 181] width 8 height 8
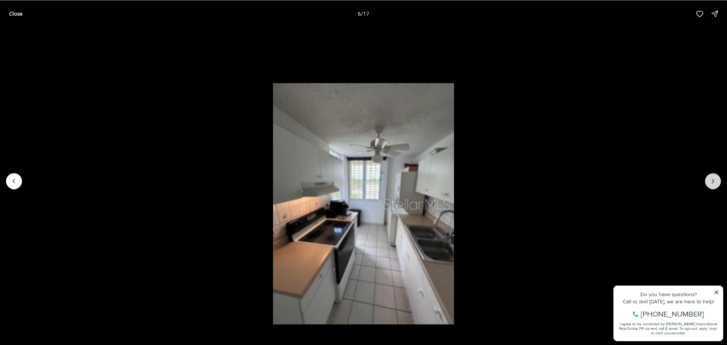
click at [713, 184] on icon "Next slide" at bounding box center [713, 181] width 8 height 8
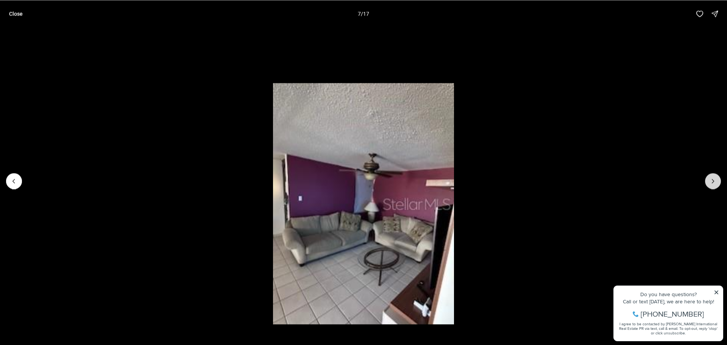
click at [713, 184] on icon "Next slide" at bounding box center [713, 181] width 8 height 8
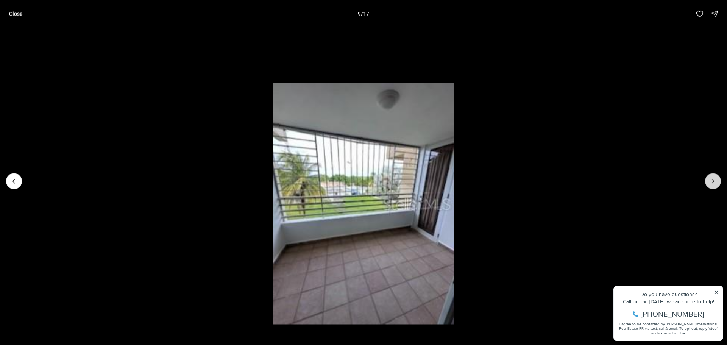
click at [713, 184] on icon "Next slide" at bounding box center [713, 181] width 8 height 8
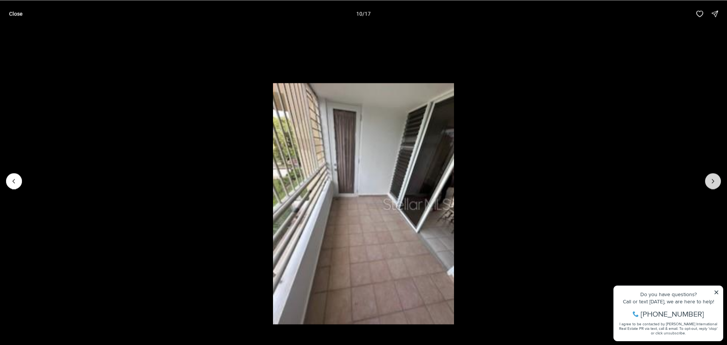
click at [713, 184] on icon "Next slide" at bounding box center [713, 181] width 8 height 8
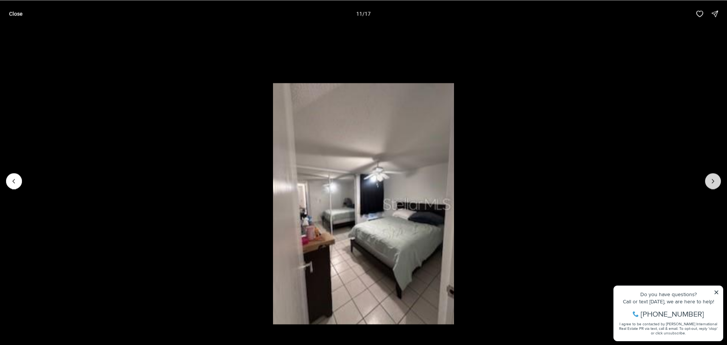
click at [713, 184] on icon "Next slide" at bounding box center [713, 181] width 8 height 8
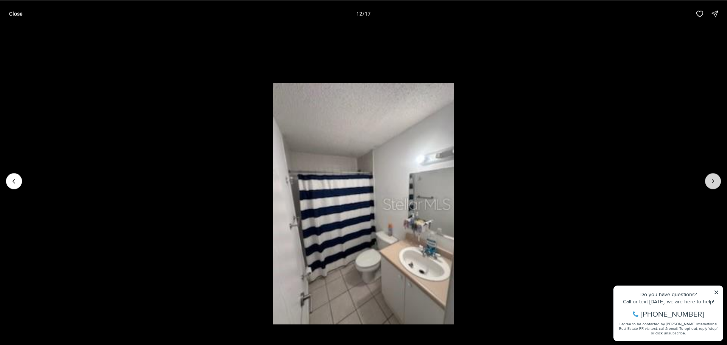
click at [713, 184] on icon "Next slide" at bounding box center [713, 181] width 8 height 8
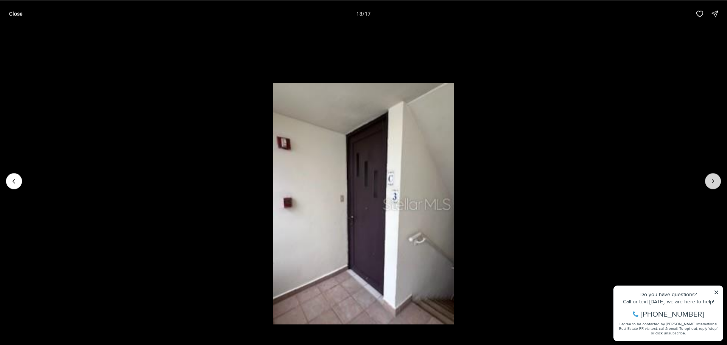
click at [713, 184] on icon "Next slide" at bounding box center [713, 181] width 8 height 8
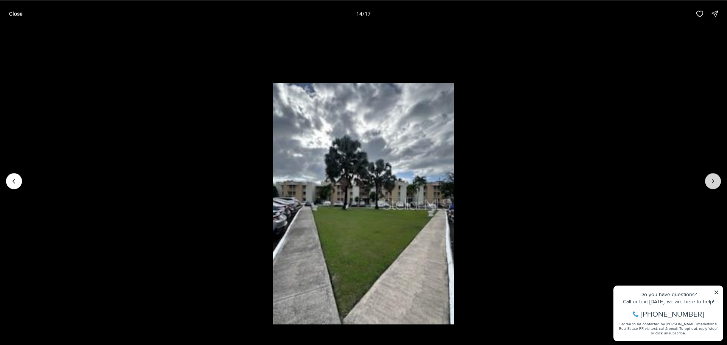
click at [714, 184] on icon "Next slide" at bounding box center [713, 181] width 8 height 8
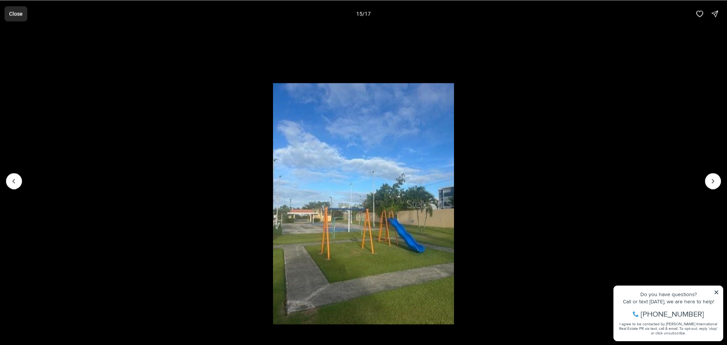
click at [20, 15] on p "Close" at bounding box center [16, 14] width 14 height 6
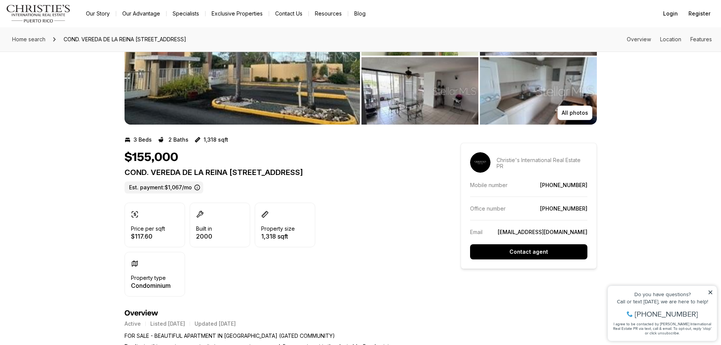
scroll to position [76, 0]
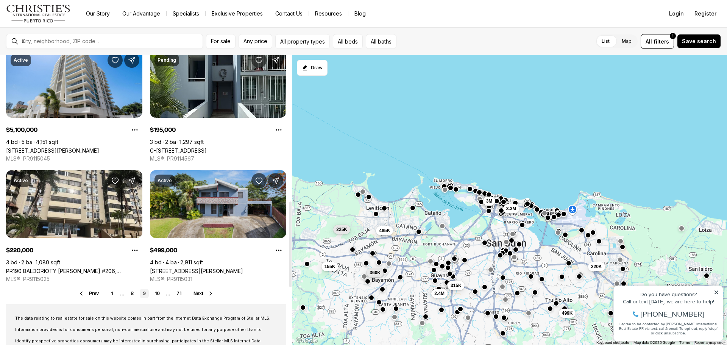
scroll to position [530, 0]
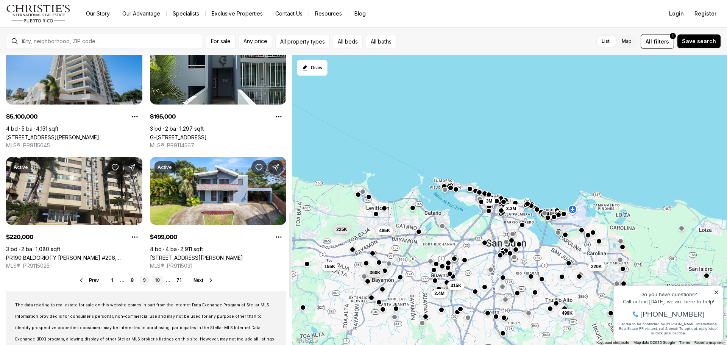
click at [157, 280] on link "10" at bounding box center [157, 280] width 11 height 9
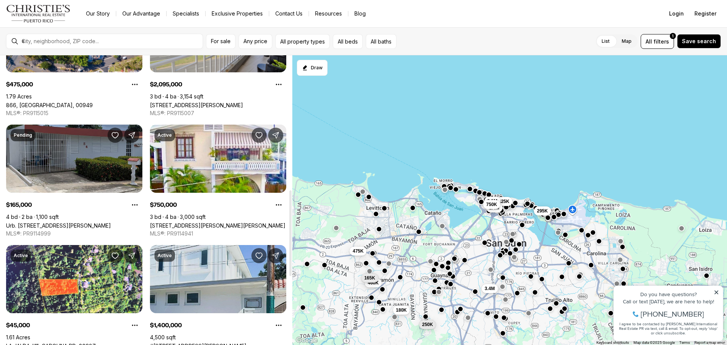
scroll to position [454, 0]
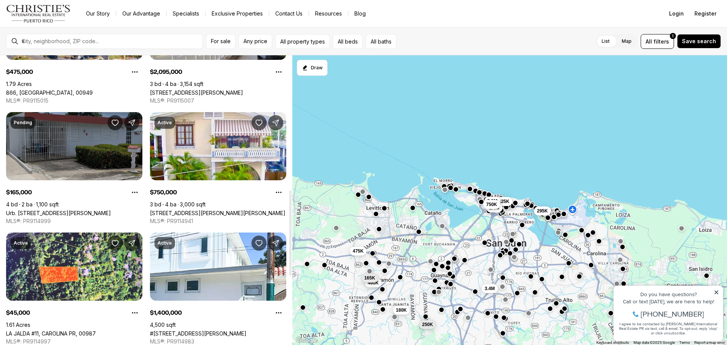
click at [77, 210] on link "Urb. [STREET_ADDRESS][PERSON_NAME]" at bounding box center [58, 213] width 105 height 6
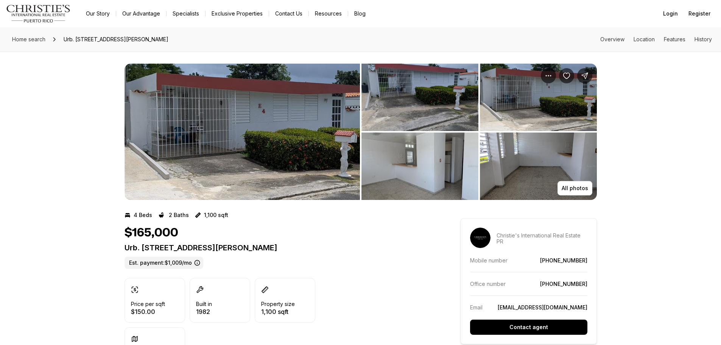
click at [275, 123] on img "View image gallery" at bounding box center [243, 132] width 236 height 136
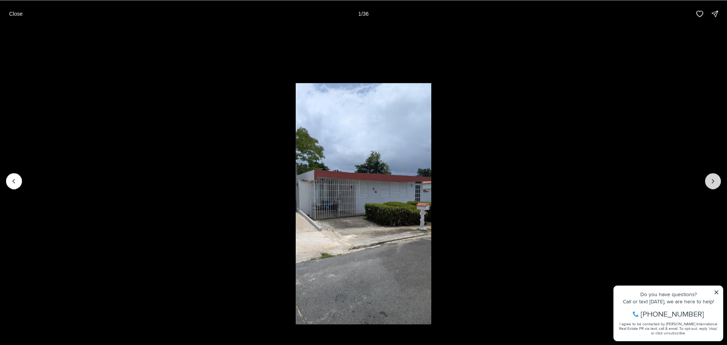
click at [716, 181] on icon "Next slide" at bounding box center [713, 181] width 8 height 8
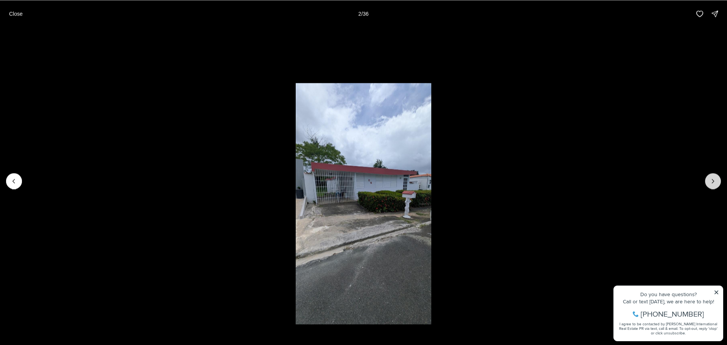
click at [716, 181] on icon "Next slide" at bounding box center [713, 181] width 8 height 8
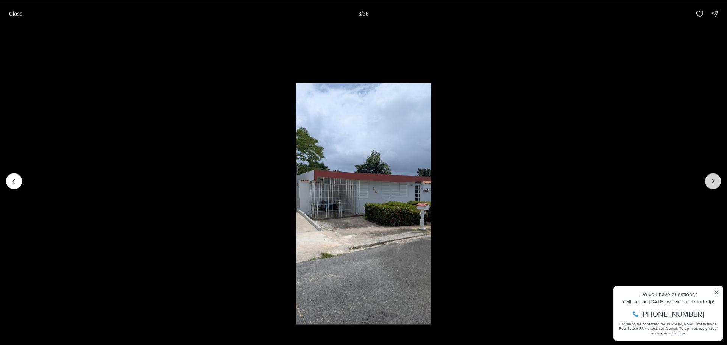
click at [716, 181] on icon "Next slide" at bounding box center [713, 181] width 8 height 8
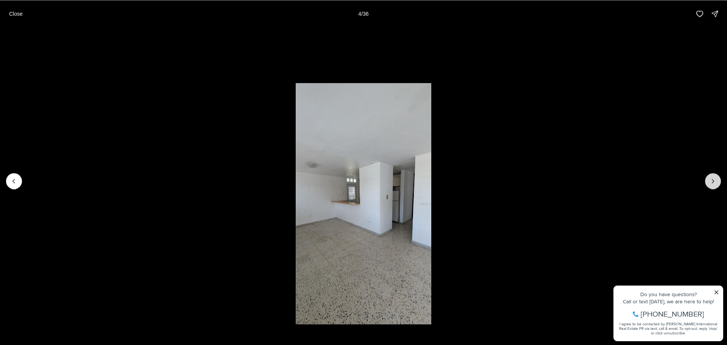
click at [716, 181] on icon "Next slide" at bounding box center [713, 181] width 8 height 8
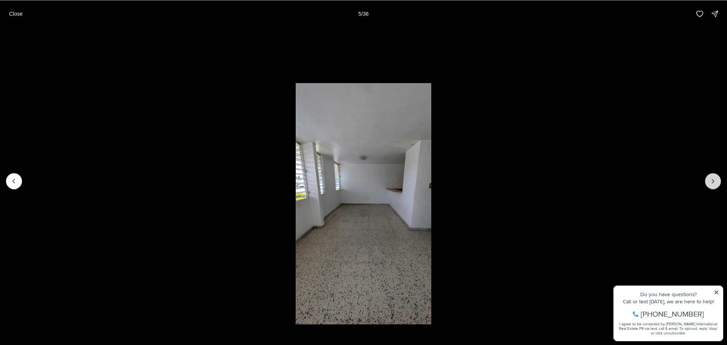
click at [716, 181] on icon "Next slide" at bounding box center [713, 181] width 8 height 8
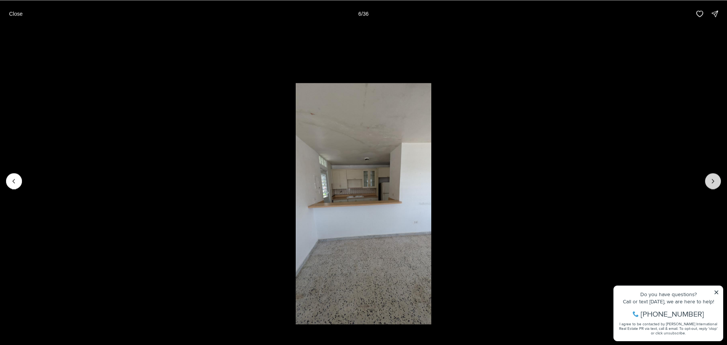
click at [716, 181] on icon "Next slide" at bounding box center [713, 181] width 8 height 8
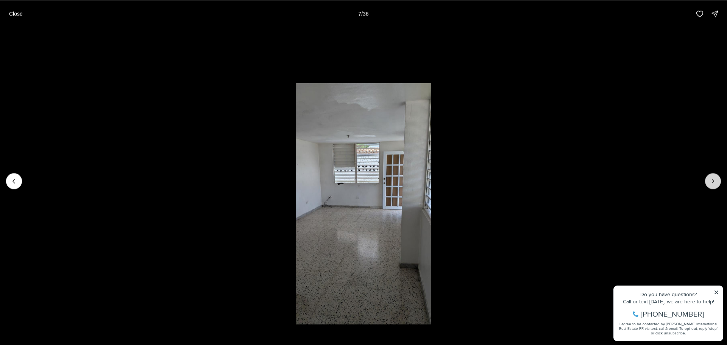
click at [716, 181] on icon "Next slide" at bounding box center [713, 181] width 8 height 8
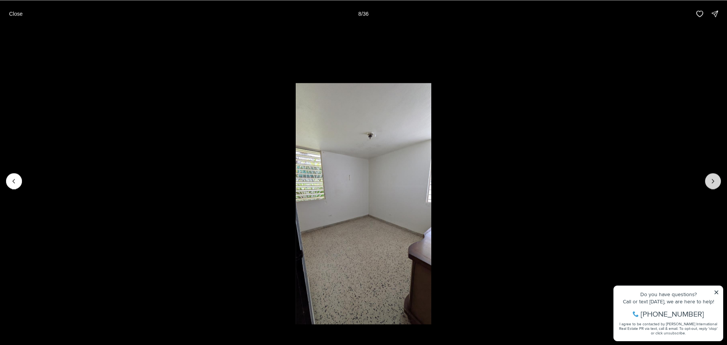
click at [716, 181] on icon "Next slide" at bounding box center [713, 181] width 8 height 8
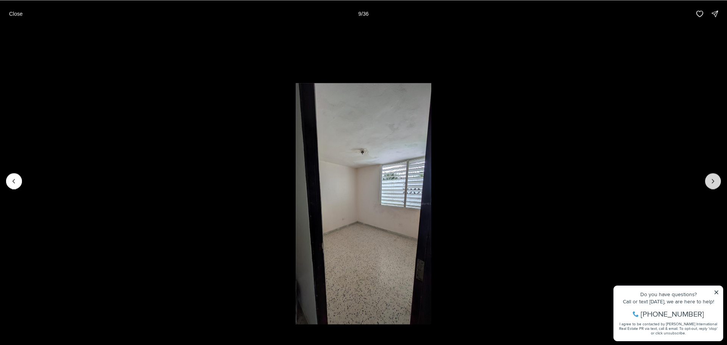
click at [716, 181] on icon "Next slide" at bounding box center [713, 181] width 8 height 8
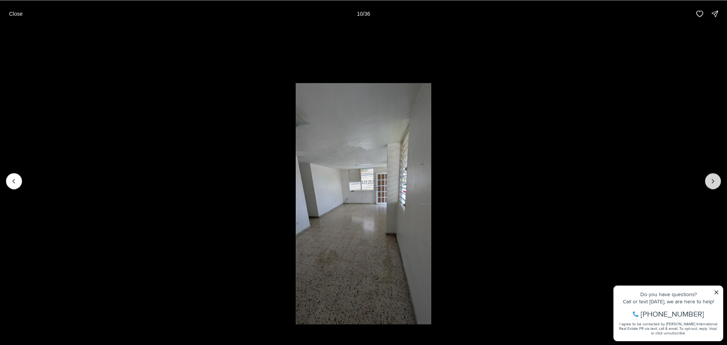
click at [716, 181] on icon "Next slide" at bounding box center [713, 181] width 8 height 8
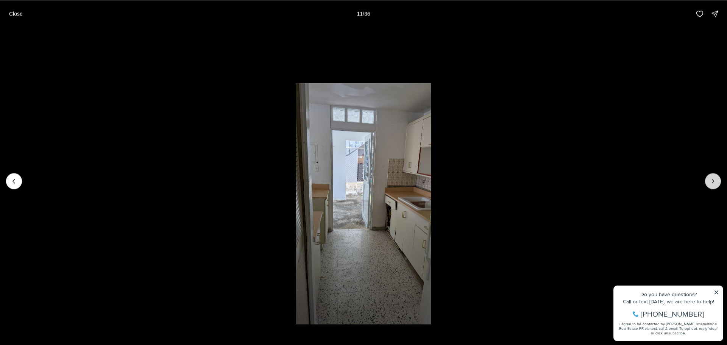
click at [716, 181] on icon "Next slide" at bounding box center [713, 181] width 8 height 8
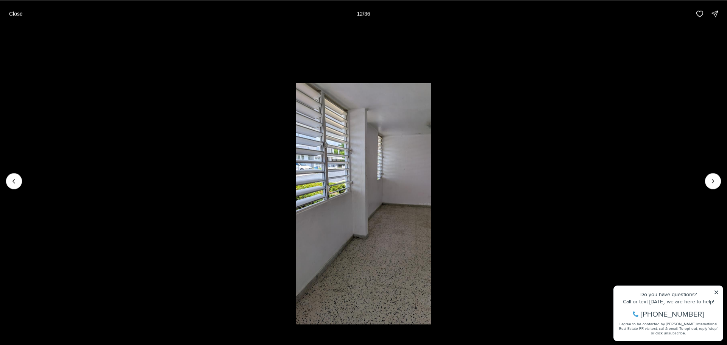
drag, startPoint x: 716, startPoint y: 181, endPoint x: 460, endPoint y: 231, distance: 261.0
click at [460, 233] on div at bounding box center [363, 180] width 727 height 307
click at [343, 153] on img "12 of 36" at bounding box center [364, 204] width 136 height 242
click at [719, 179] on button "Next slide" at bounding box center [713, 181] width 16 height 16
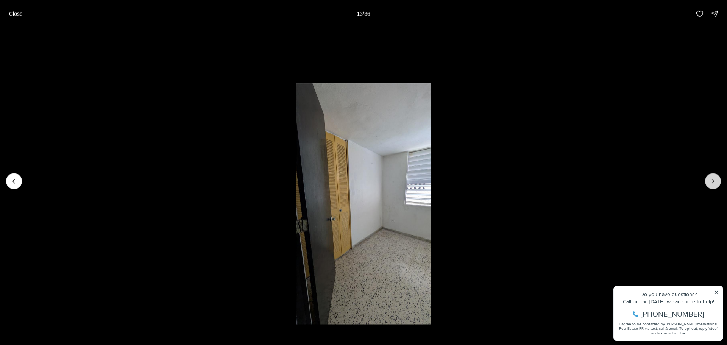
click at [720, 183] on button "Next slide" at bounding box center [713, 181] width 16 height 16
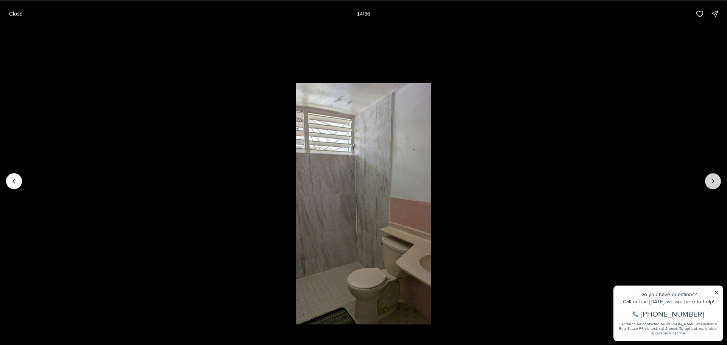
click at [720, 183] on button "Next slide" at bounding box center [713, 181] width 16 height 16
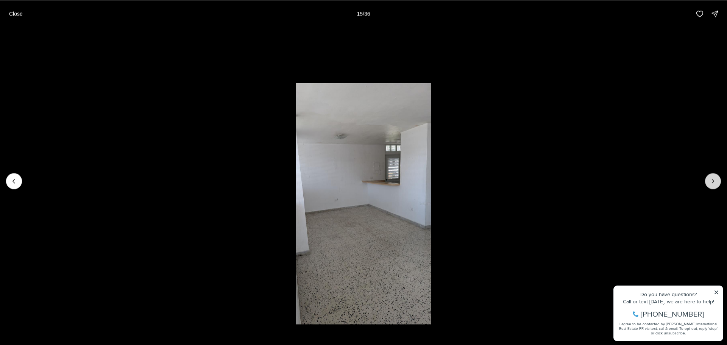
click at [720, 183] on button "Next slide" at bounding box center [713, 181] width 16 height 16
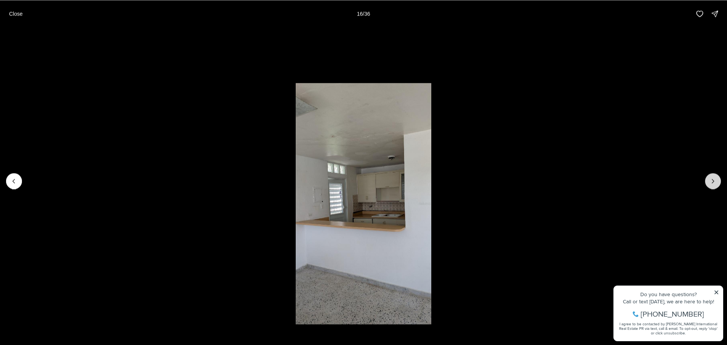
click at [720, 182] on button "Next slide" at bounding box center [713, 181] width 16 height 16
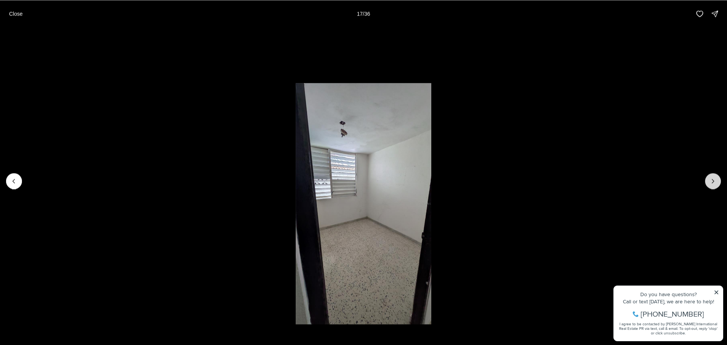
click at [720, 182] on button "Next slide" at bounding box center [713, 181] width 16 height 16
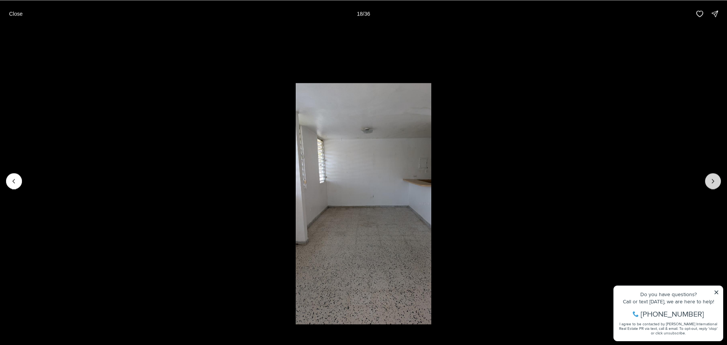
click at [720, 182] on button "Next slide" at bounding box center [713, 181] width 16 height 16
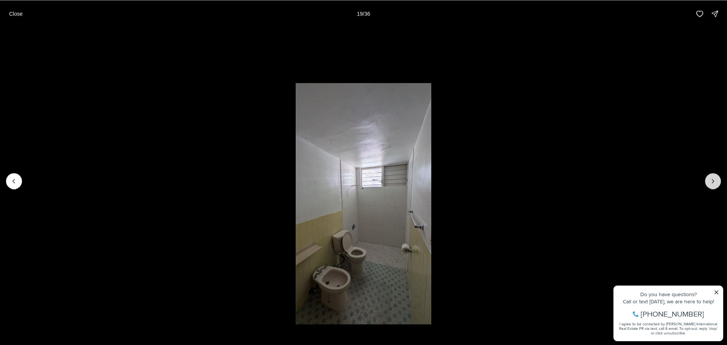
click at [720, 182] on button "Next slide" at bounding box center [713, 181] width 16 height 16
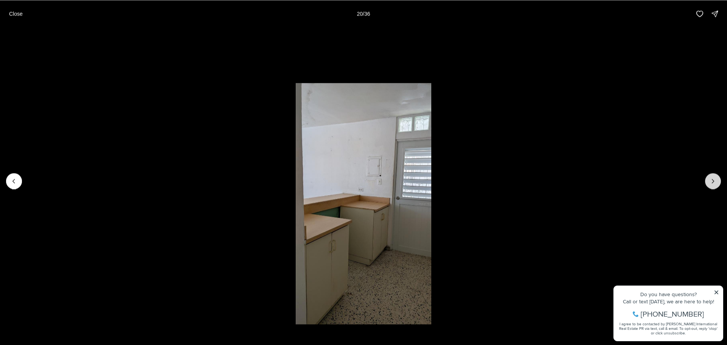
click at [720, 182] on button "Next slide" at bounding box center [713, 181] width 16 height 16
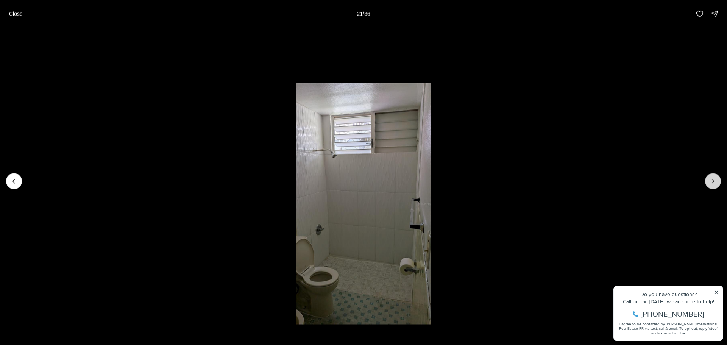
click at [720, 182] on button "Next slide" at bounding box center [713, 181] width 16 height 16
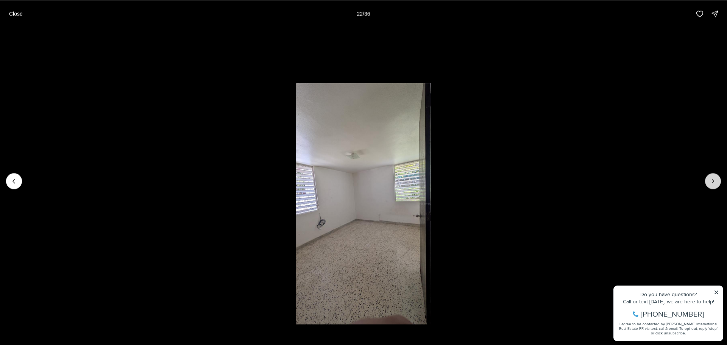
click at [720, 182] on button "Next slide" at bounding box center [713, 181] width 16 height 16
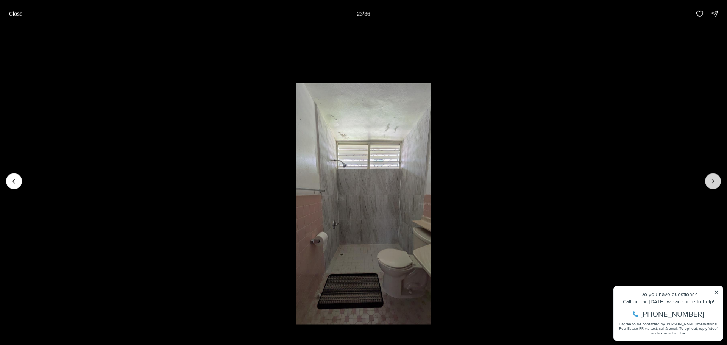
click at [720, 182] on button "Next slide" at bounding box center [713, 181] width 16 height 16
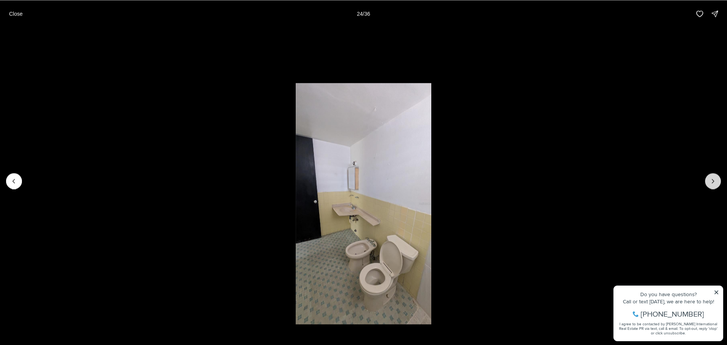
click at [720, 182] on button "Next slide" at bounding box center [713, 181] width 16 height 16
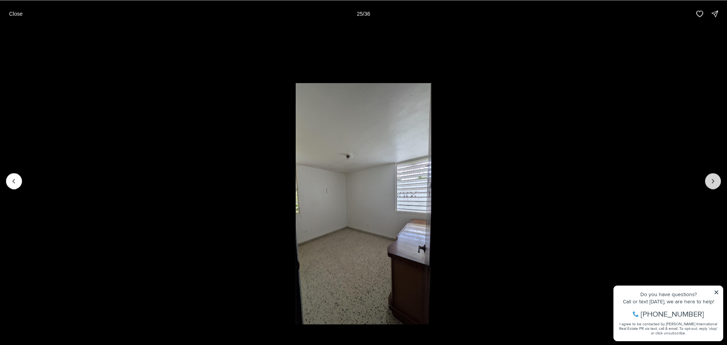
click at [720, 182] on button "Next slide" at bounding box center [713, 181] width 16 height 16
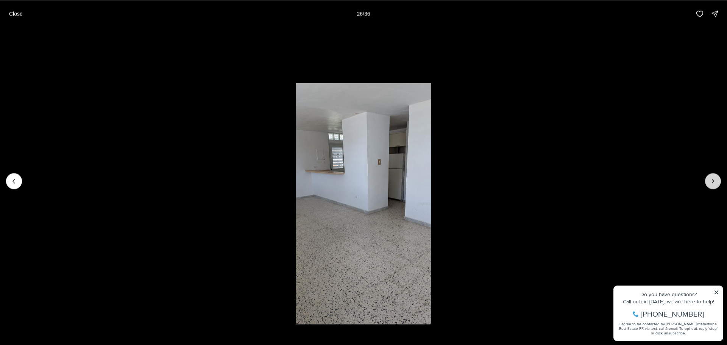
click at [720, 182] on button "Next slide" at bounding box center [713, 181] width 16 height 16
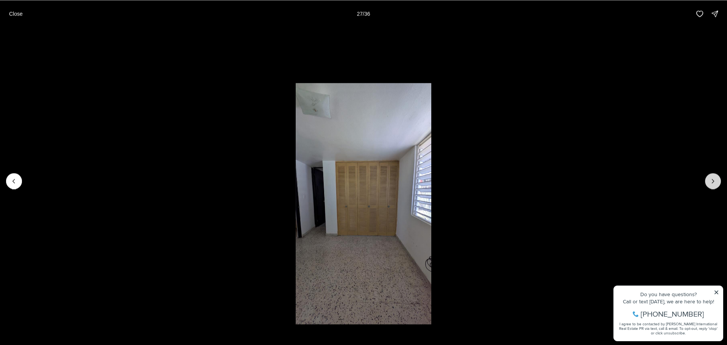
click at [721, 183] on button "Next slide" at bounding box center [713, 181] width 16 height 16
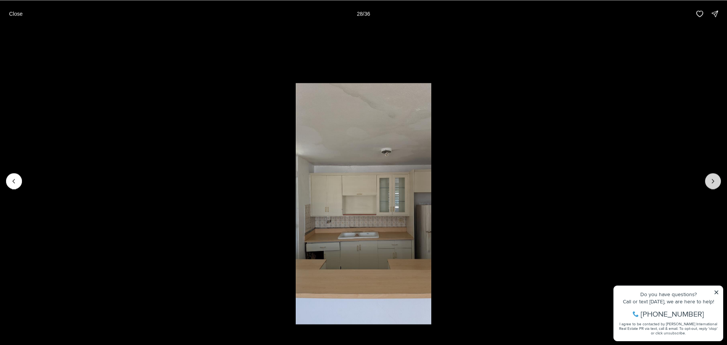
click at [721, 183] on button "Next slide" at bounding box center [713, 181] width 16 height 16
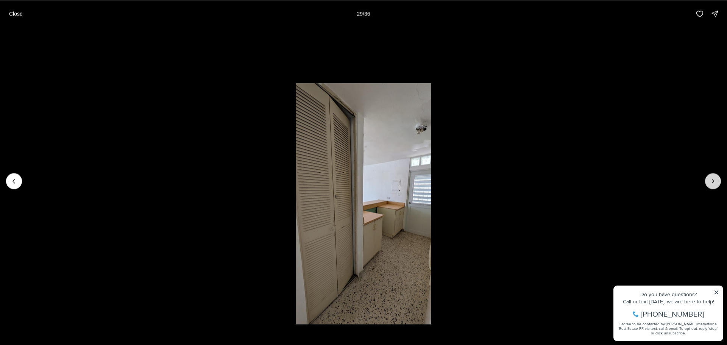
click at [721, 183] on button "Next slide" at bounding box center [713, 181] width 16 height 16
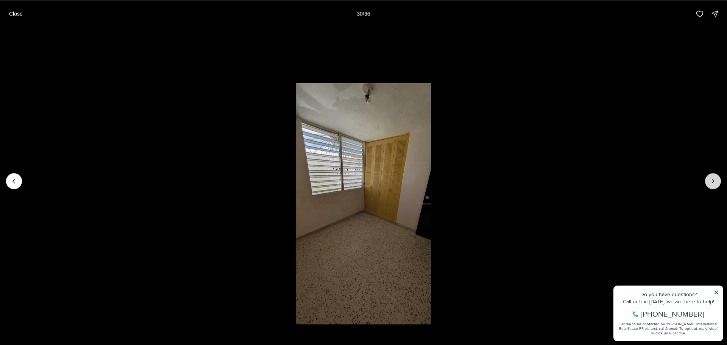
click at [719, 184] on button "Next slide" at bounding box center [713, 181] width 16 height 16
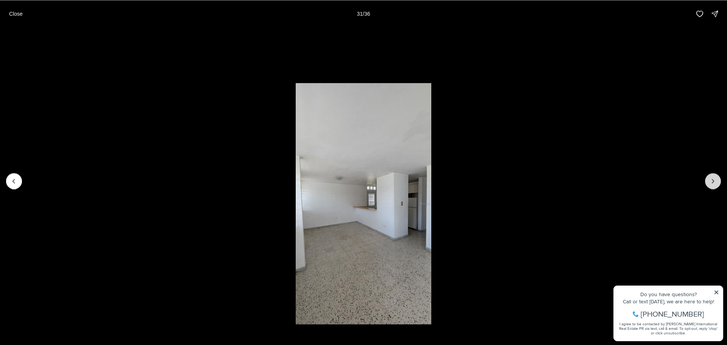
click at [719, 184] on button "Next slide" at bounding box center [713, 181] width 16 height 16
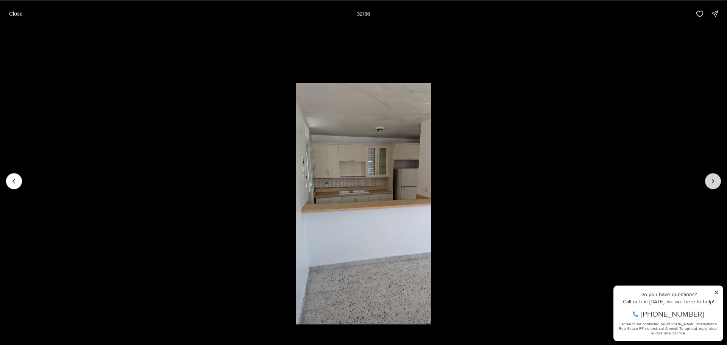
click at [719, 184] on button "Next slide" at bounding box center [713, 181] width 16 height 16
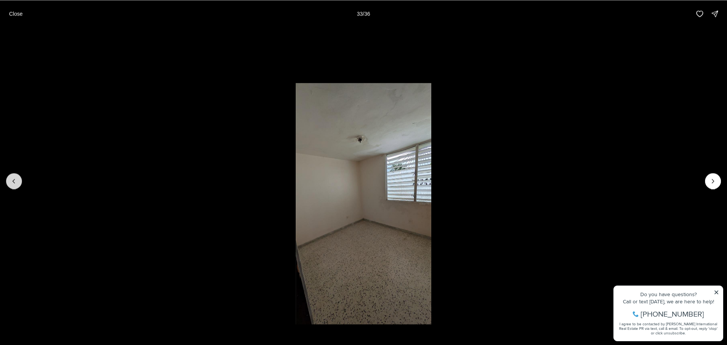
click at [8, 183] on button "Previous slide" at bounding box center [14, 181] width 16 height 16
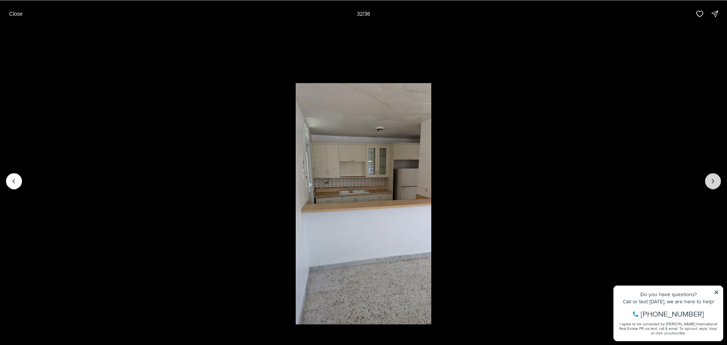
click at [712, 181] on icon "Next slide" at bounding box center [713, 181] width 8 height 8
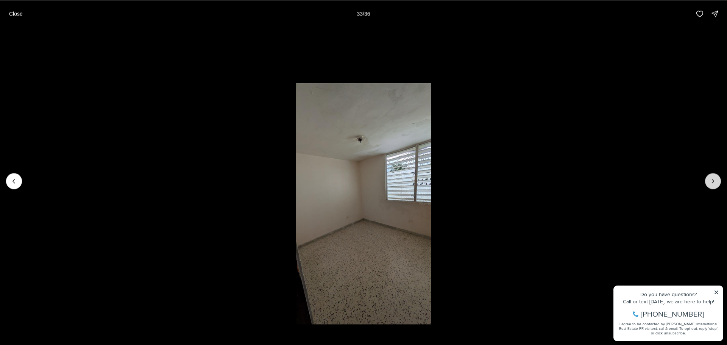
click at [712, 181] on icon "Next slide" at bounding box center [713, 181] width 8 height 8
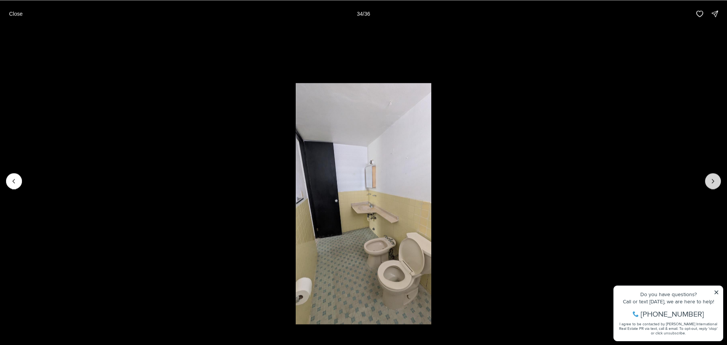
click at [712, 186] on button "Next slide" at bounding box center [713, 181] width 16 height 16
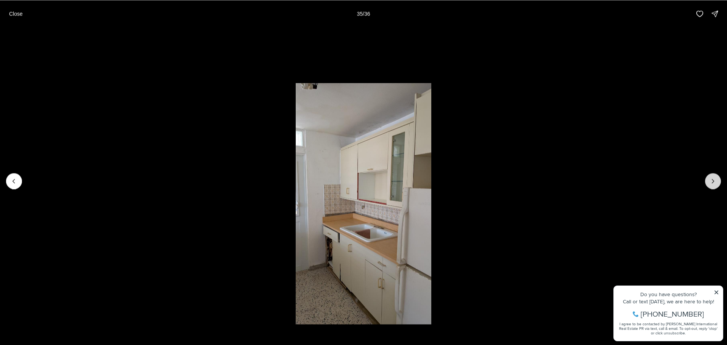
click at [712, 186] on button "Next slide" at bounding box center [713, 181] width 16 height 16
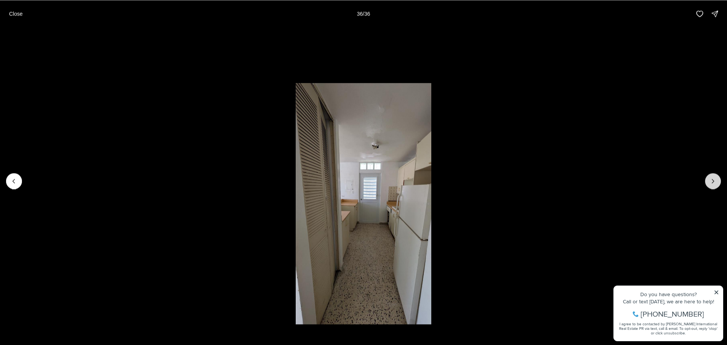
click at [712, 186] on div at bounding box center [713, 181] width 16 height 16
click at [17, 14] on p "Close" at bounding box center [16, 14] width 14 height 6
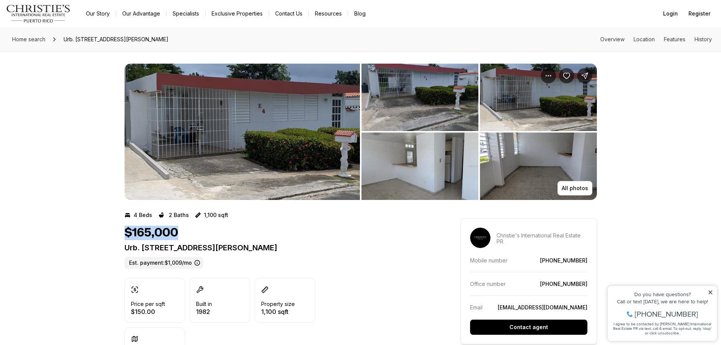
drag, startPoint x: 123, startPoint y: 233, endPoint x: 192, endPoint y: 233, distance: 68.5
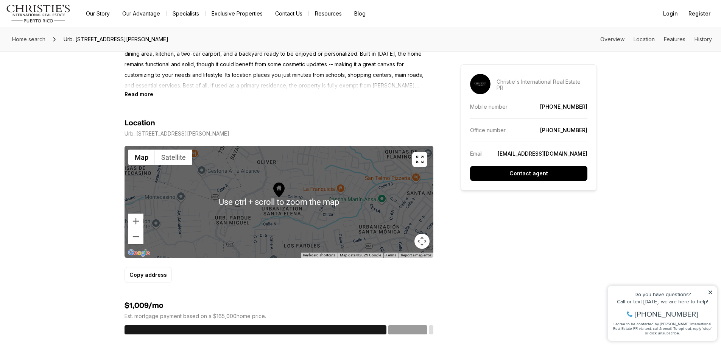
scroll to position [492, 0]
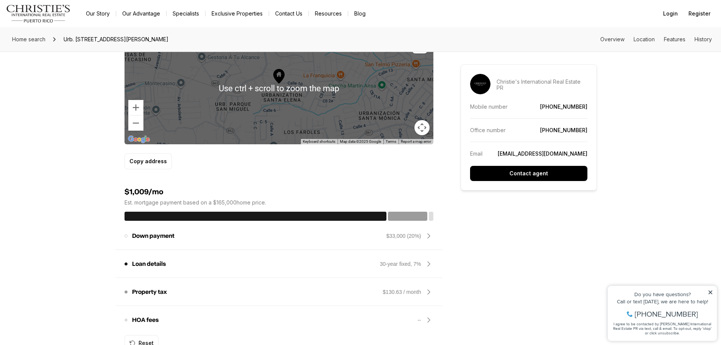
click at [277, 82] on icon at bounding box center [278, 76] width 11 height 15
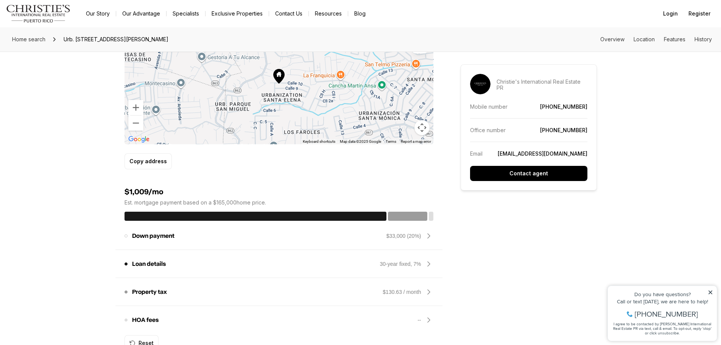
click at [278, 80] on icon at bounding box center [278, 76] width 11 height 15
click at [275, 107] on div at bounding box center [279, 88] width 309 height 112
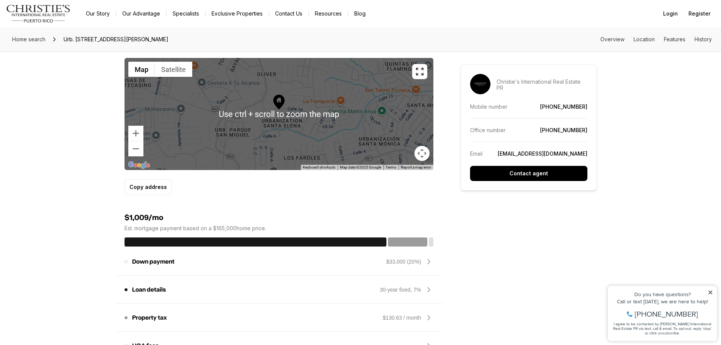
scroll to position [454, 0]
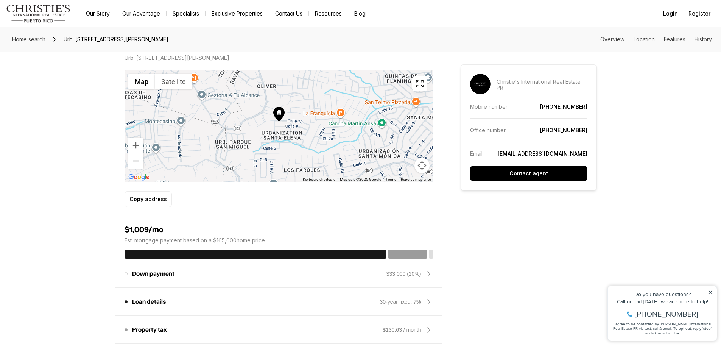
click at [282, 117] on icon at bounding box center [278, 114] width 11 height 15
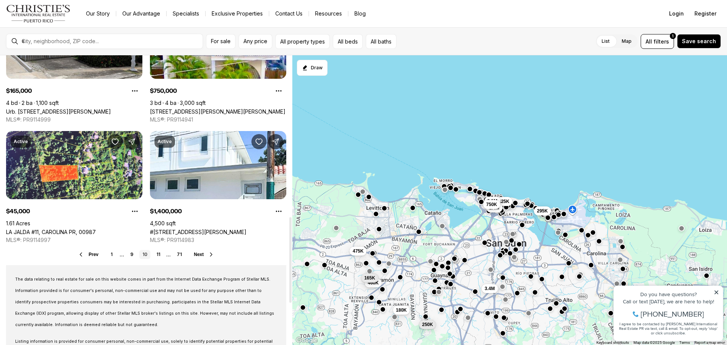
scroll to position [568, 0]
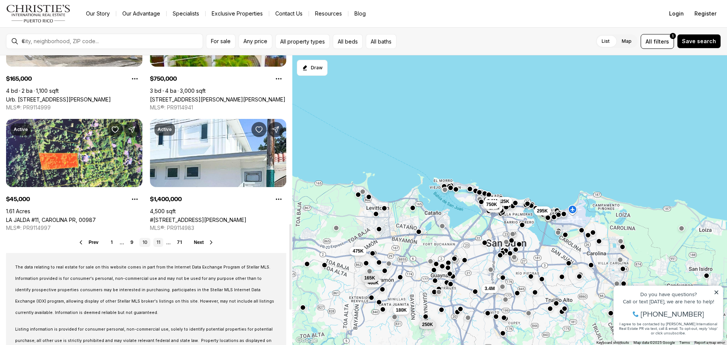
click at [161, 243] on link "11" at bounding box center [158, 242] width 10 height 9
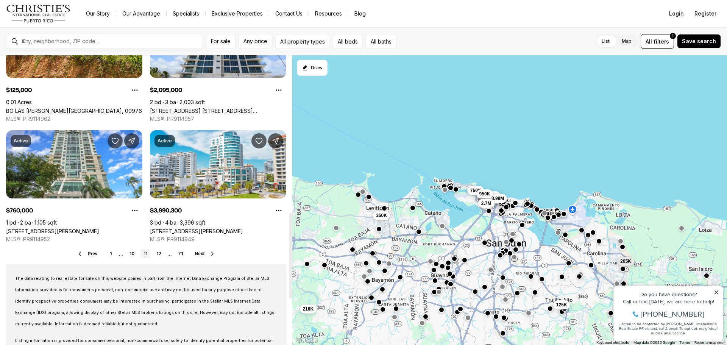
scroll to position [568, 0]
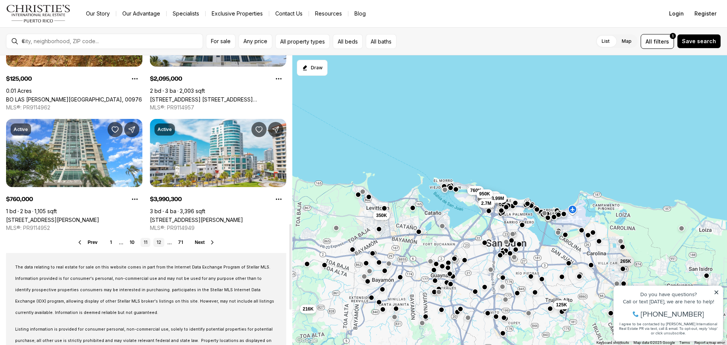
click at [158, 243] on link "12" at bounding box center [158, 242] width 11 height 9
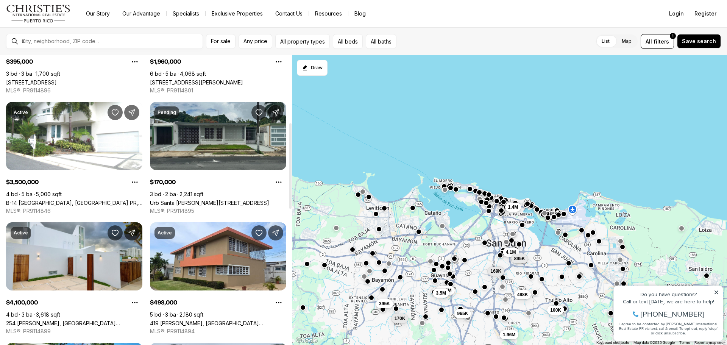
scroll to position [227, 0]
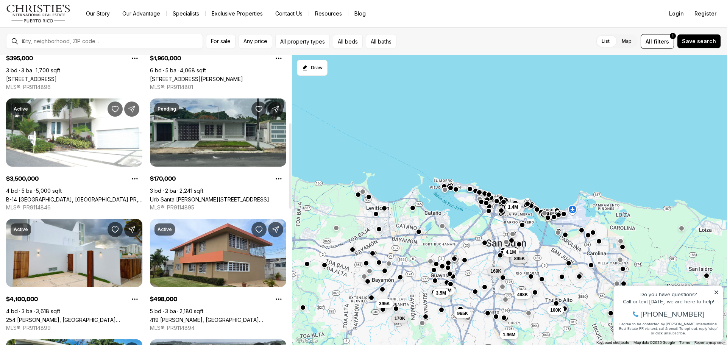
click at [201, 196] on link "Urb Santa [PERSON_NAME][STREET_ADDRESS]" at bounding box center [209, 199] width 119 height 6
